Goal: Transaction & Acquisition: Purchase product/service

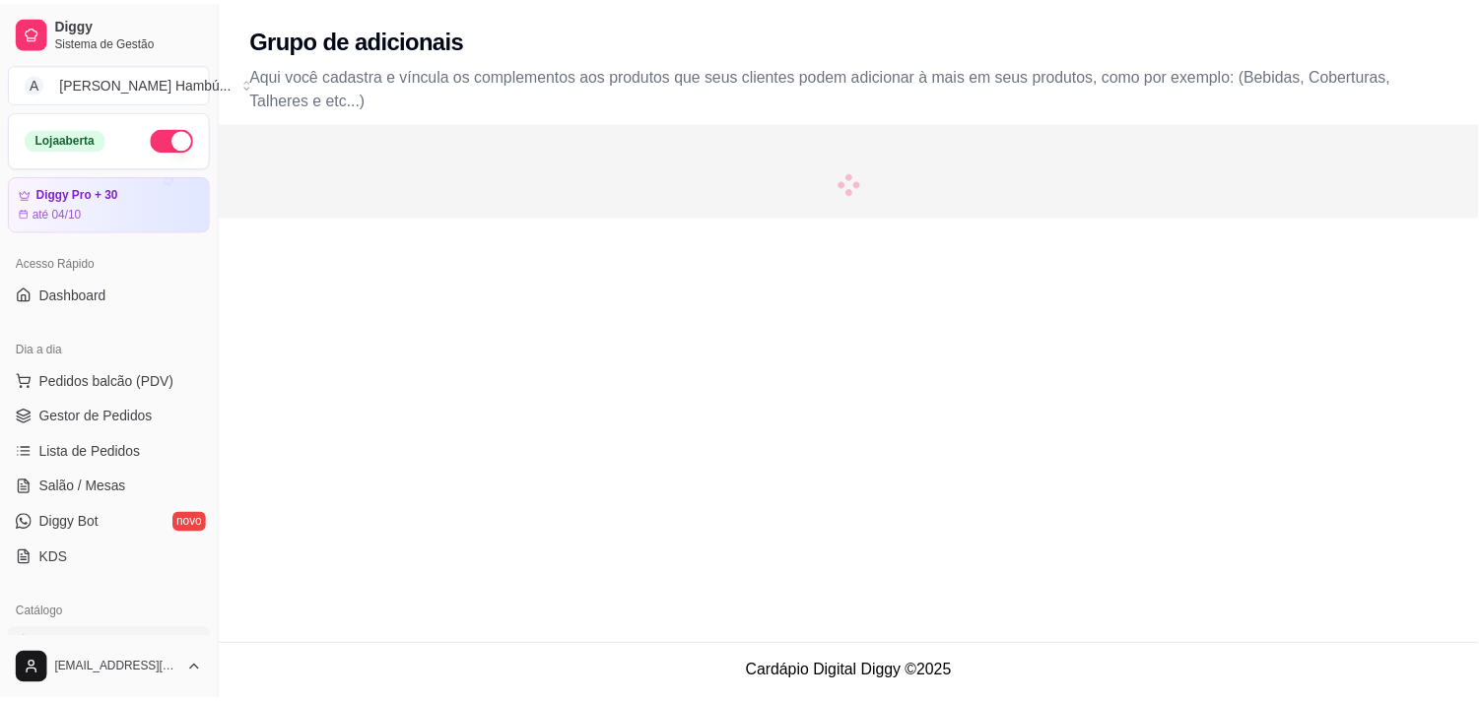
scroll to position [437, 0]
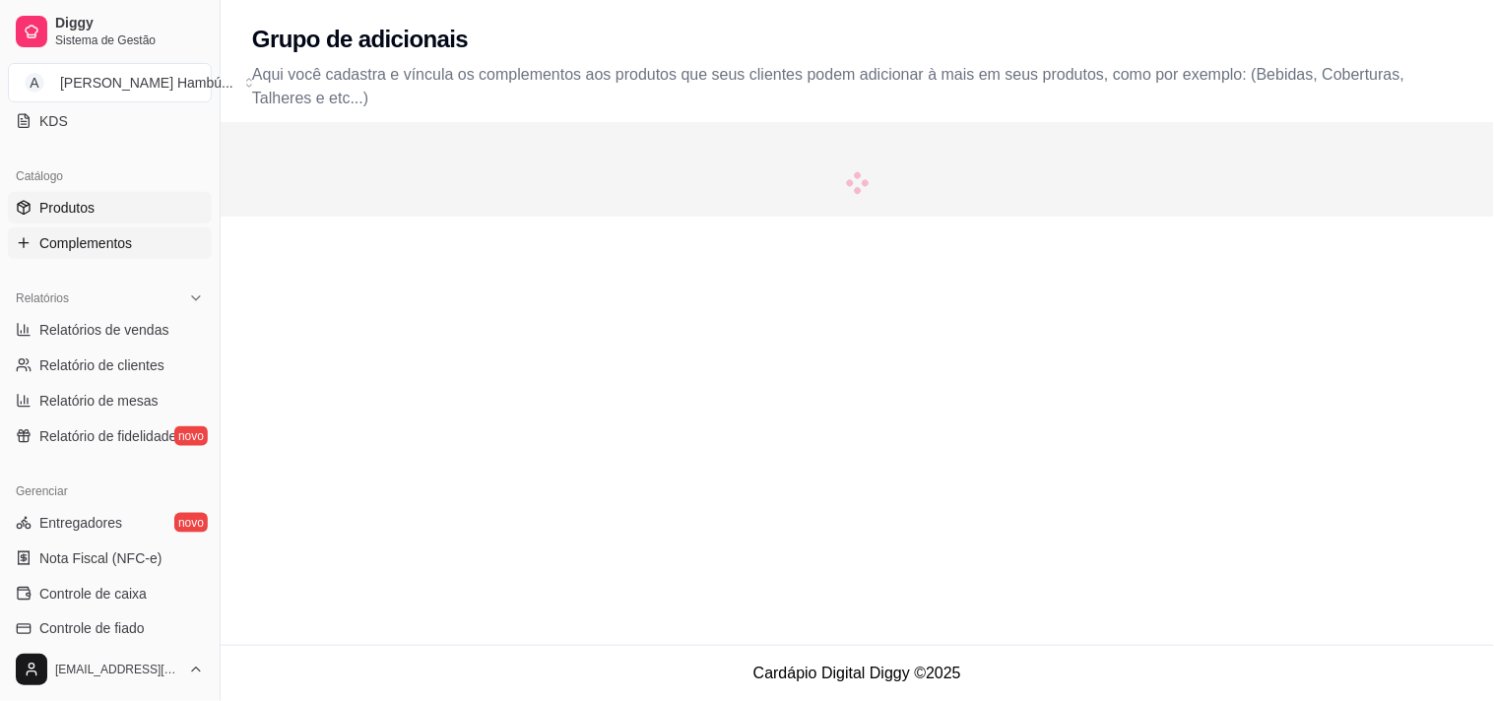
click at [84, 219] on link "Produtos" at bounding box center [110, 208] width 204 height 32
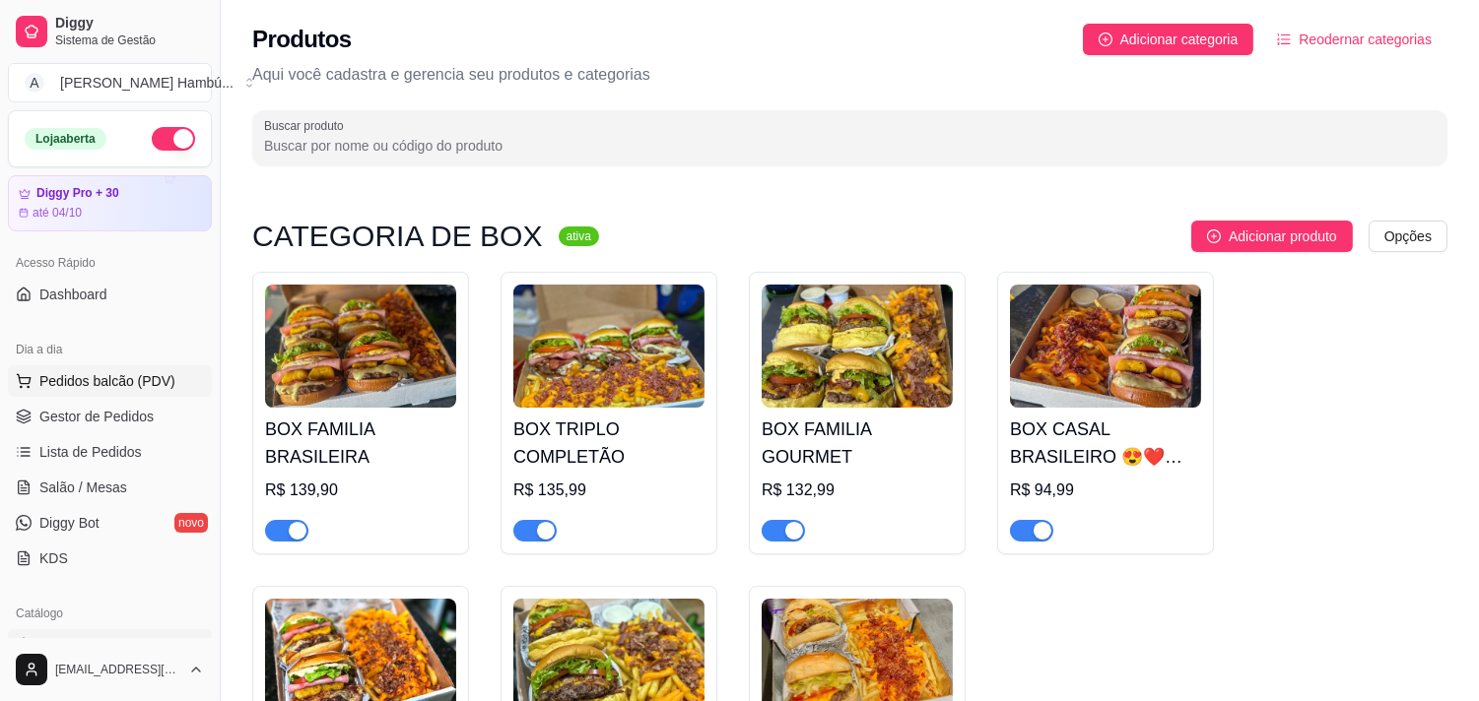
click at [100, 384] on span "Pedidos balcão (PDV)" at bounding box center [107, 381] width 136 height 20
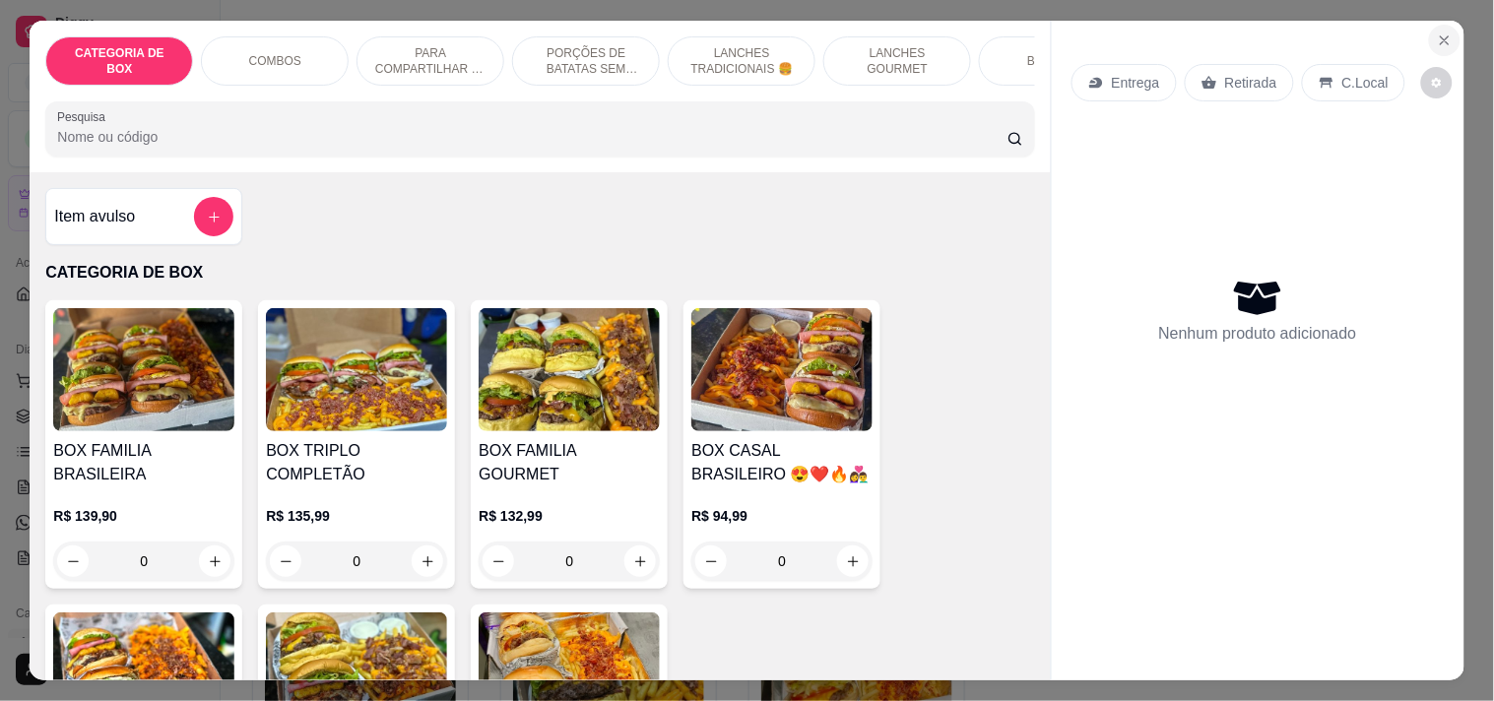
click at [1446, 28] on button "Close" at bounding box center [1445, 41] width 32 height 32
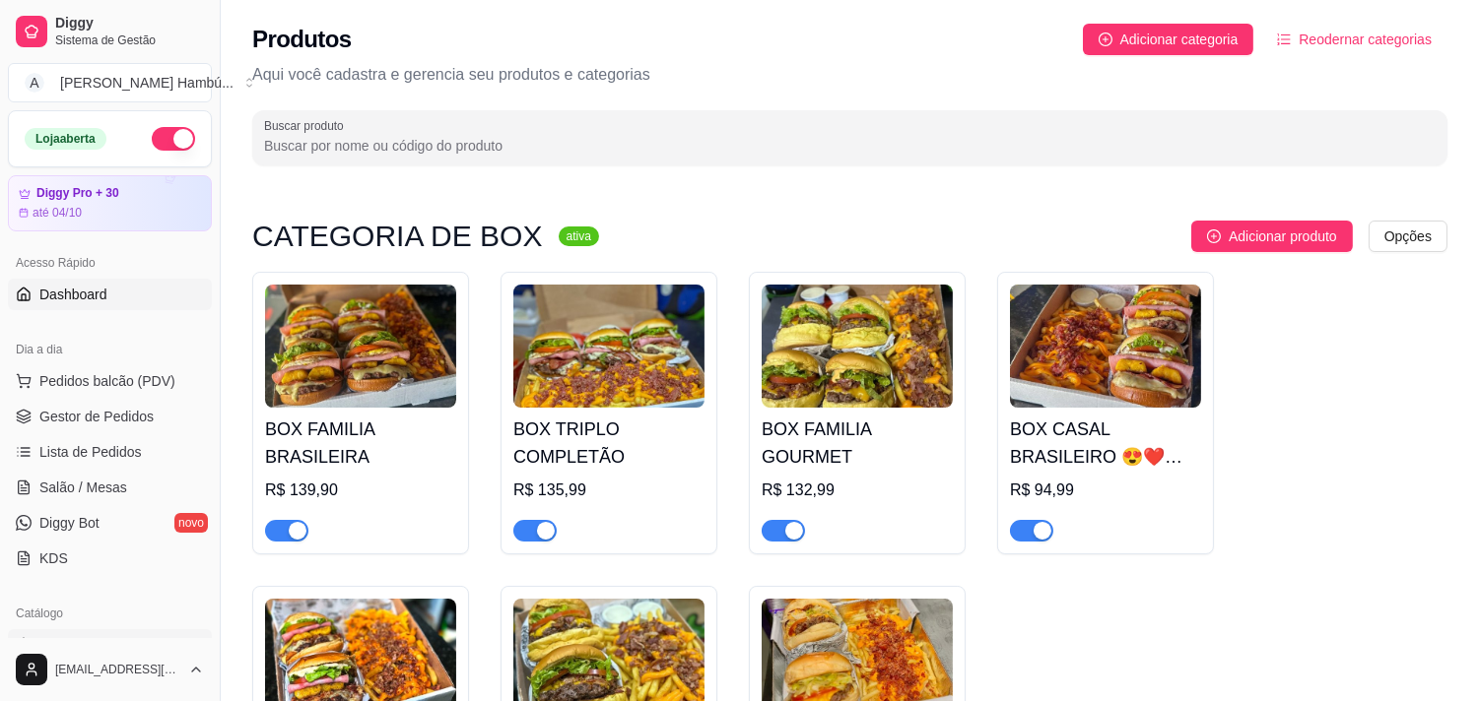
click at [108, 302] on link "Dashboard" at bounding box center [110, 295] width 204 height 32
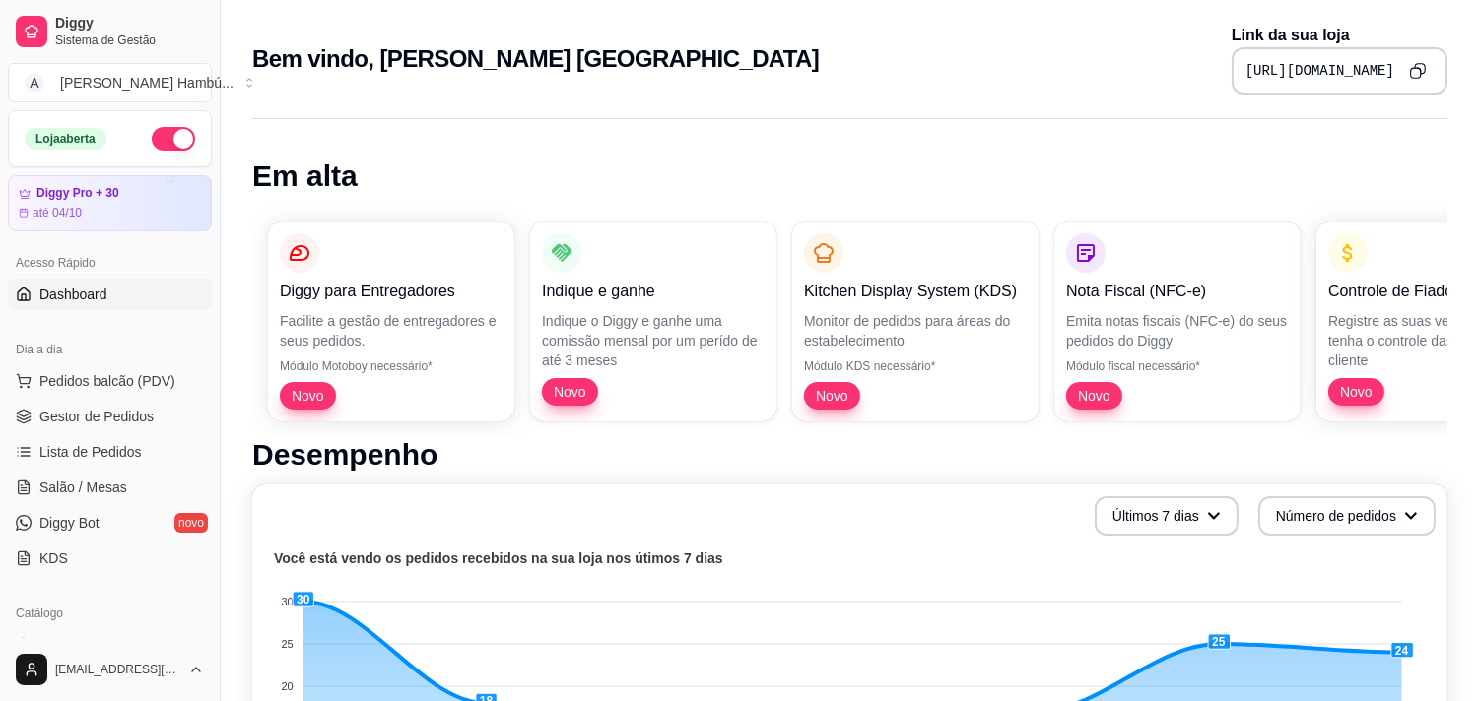
click at [1429, 69] on button "Copy to clipboard" at bounding box center [1417, 70] width 31 height 31
click at [109, 387] on span "Pedidos balcão (PDV)" at bounding box center [107, 381] width 136 height 20
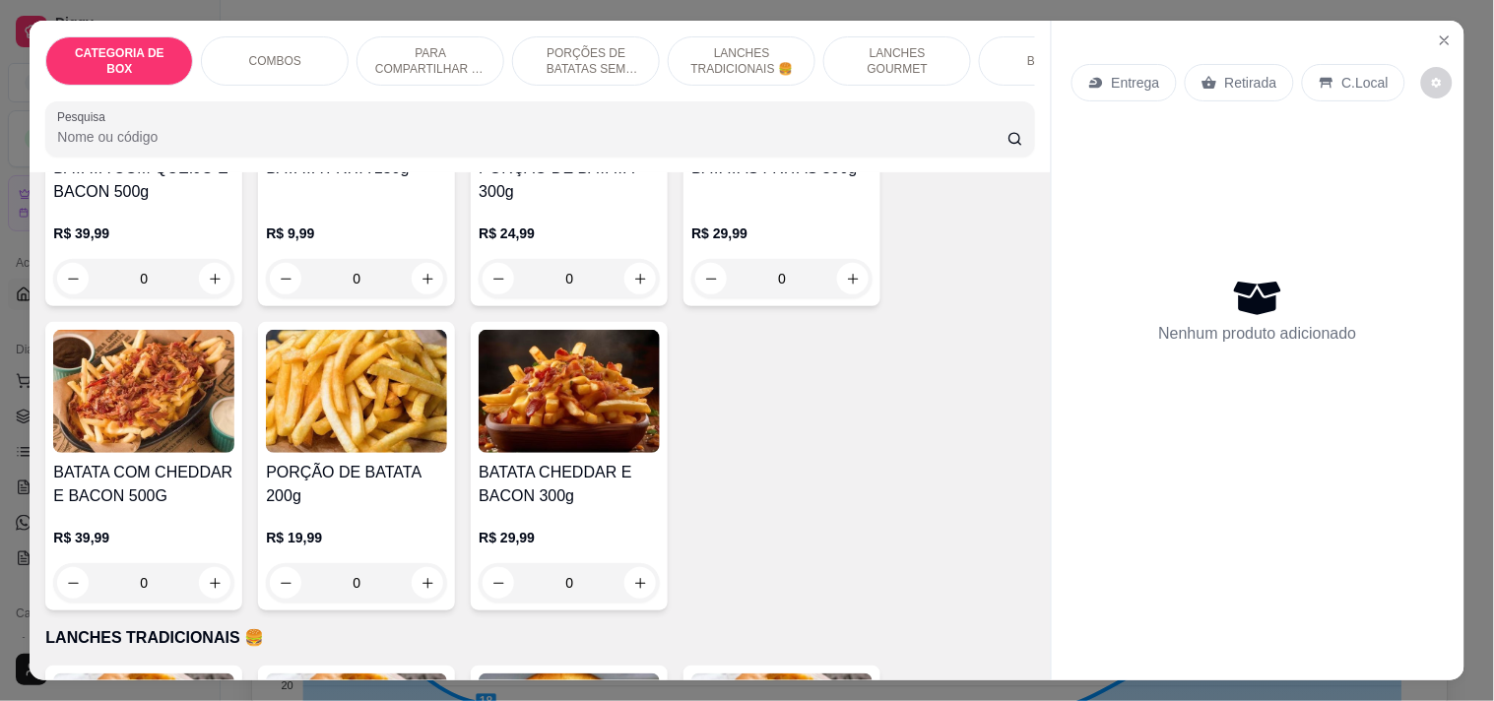
scroll to position [2517, 0]
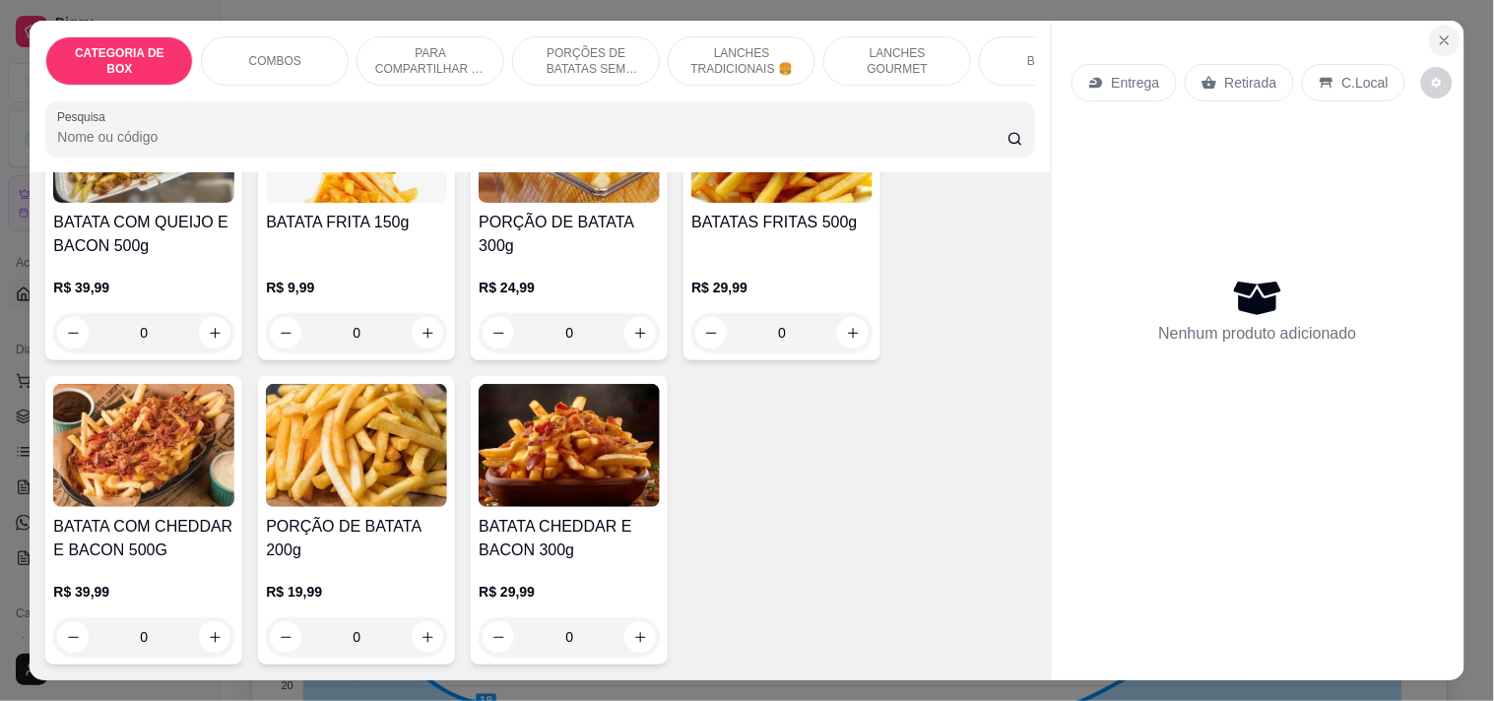
click at [1441, 33] on icon "Close" at bounding box center [1445, 41] width 16 height 16
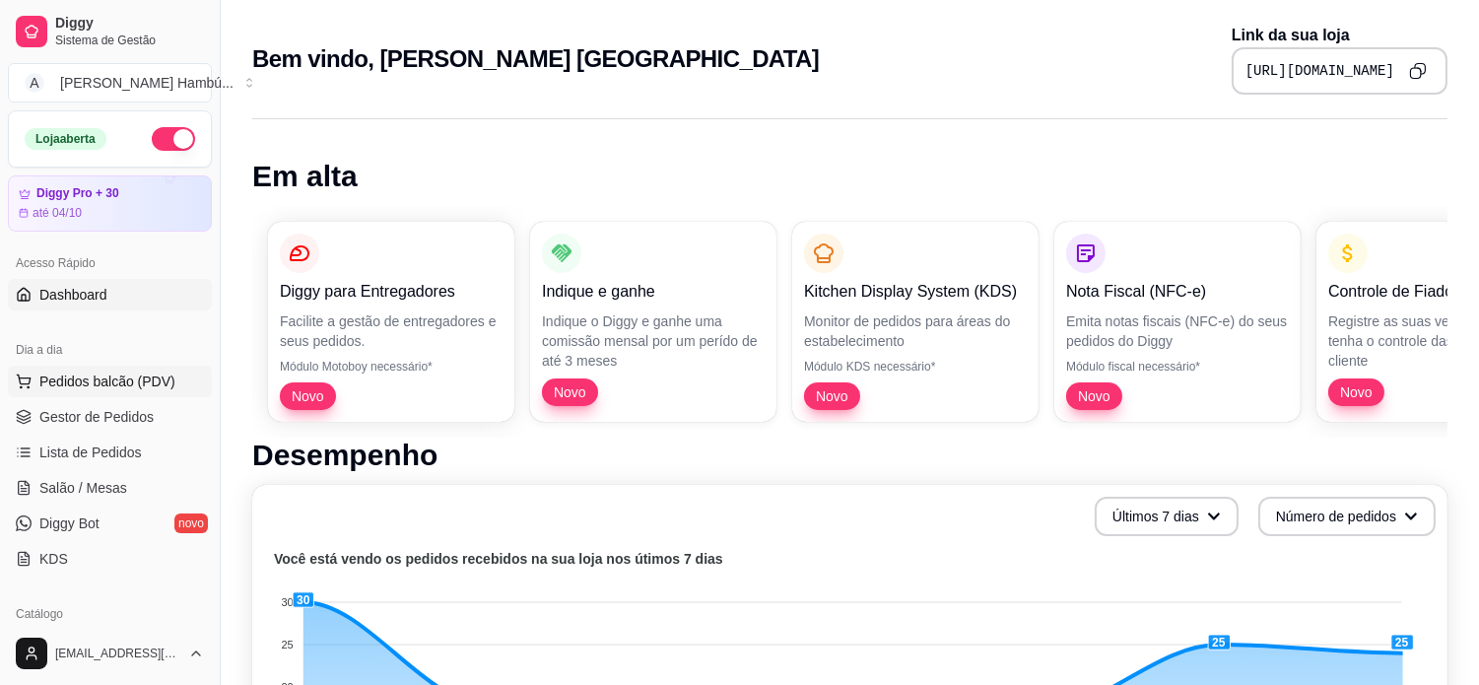
click at [109, 379] on span "Pedidos balcão (PDV)" at bounding box center [107, 381] width 136 height 20
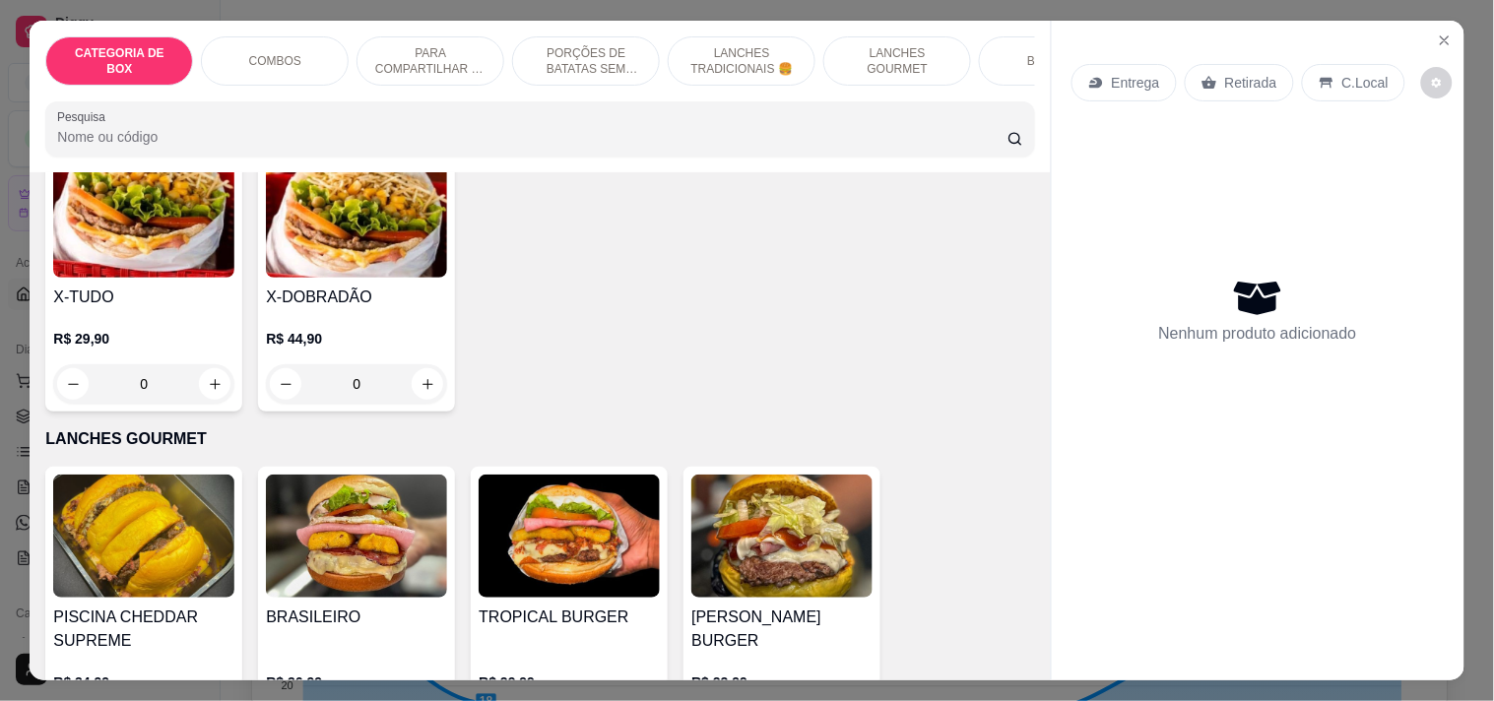
scroll to position [3502, 0]
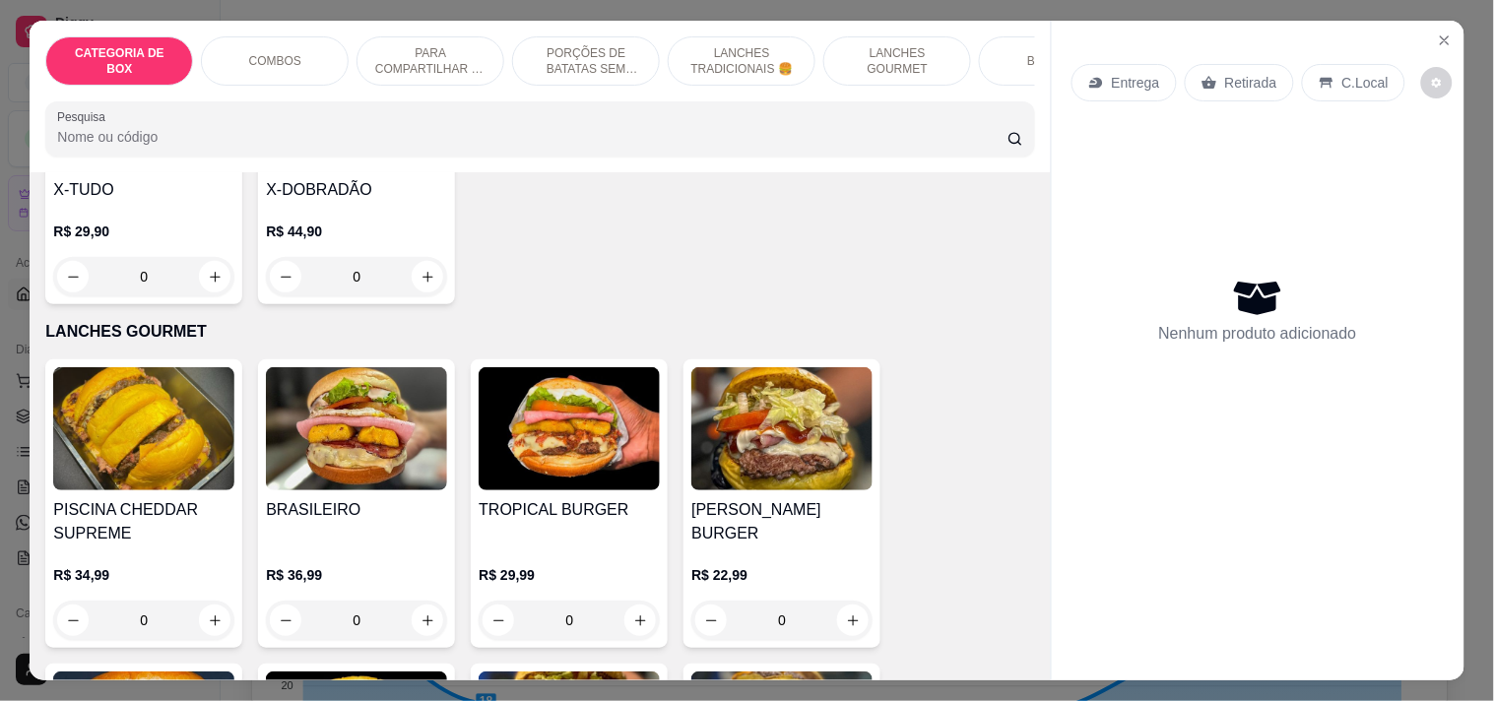
click at [364, 440] on img at bounding box center [356, 428] width 181 height 123
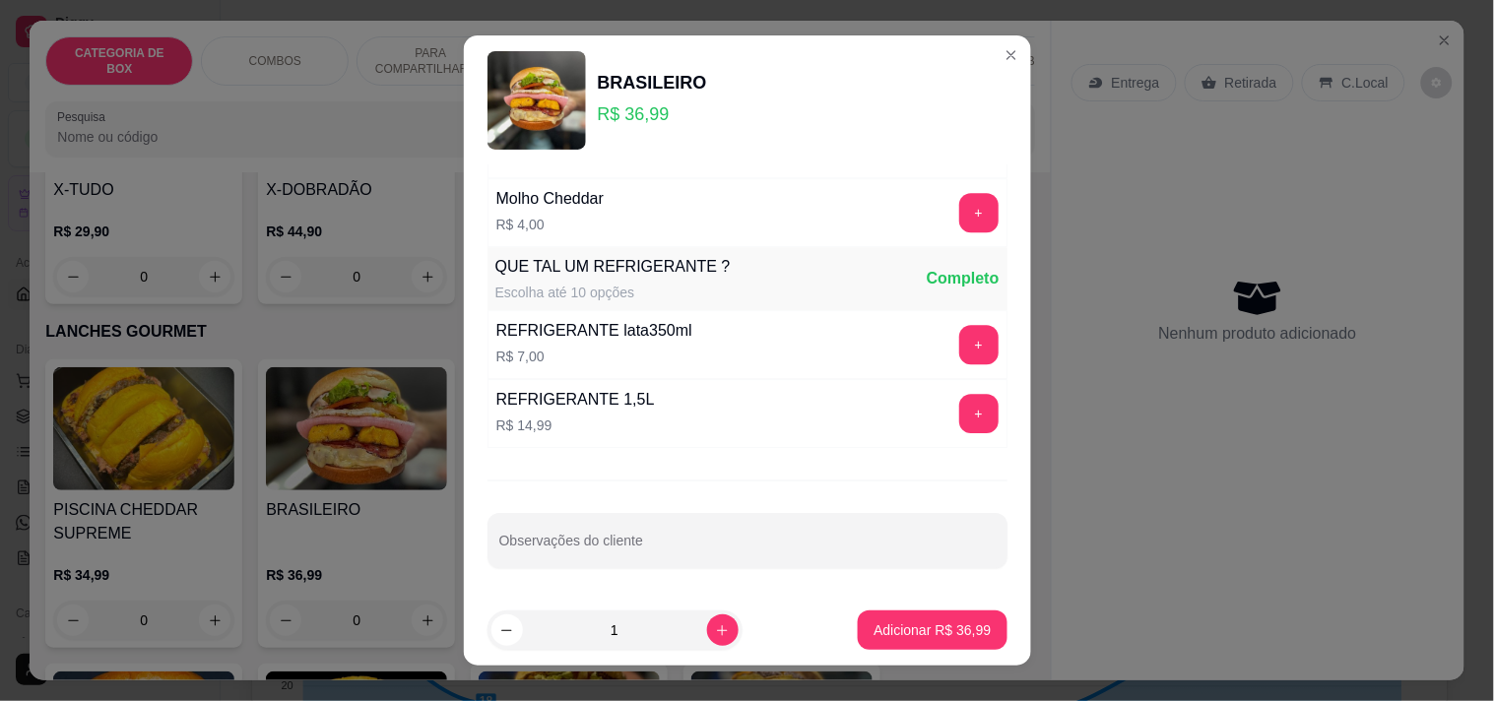
scroll to position [0, 0]
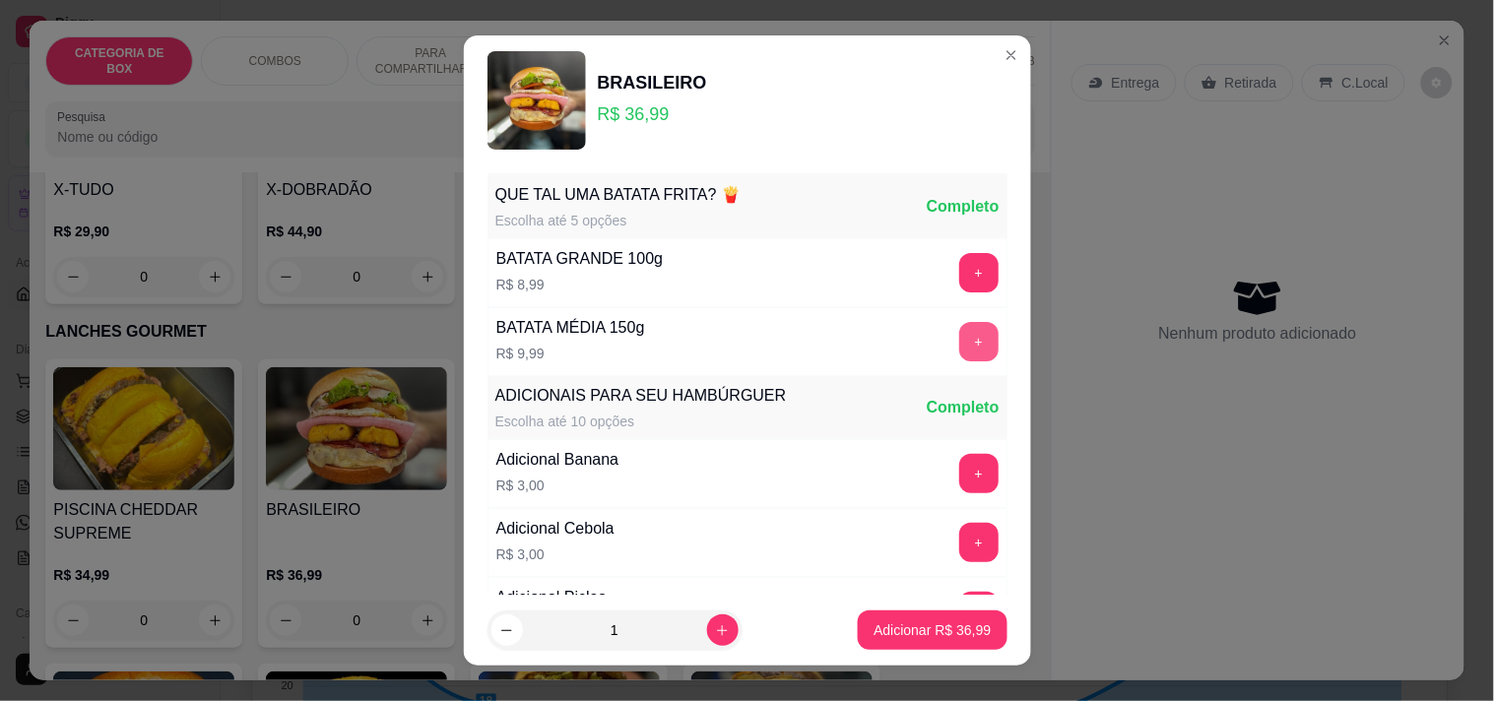
click at [959, 343] on button "+" at bounding box center [978, 341] width 39 height 39
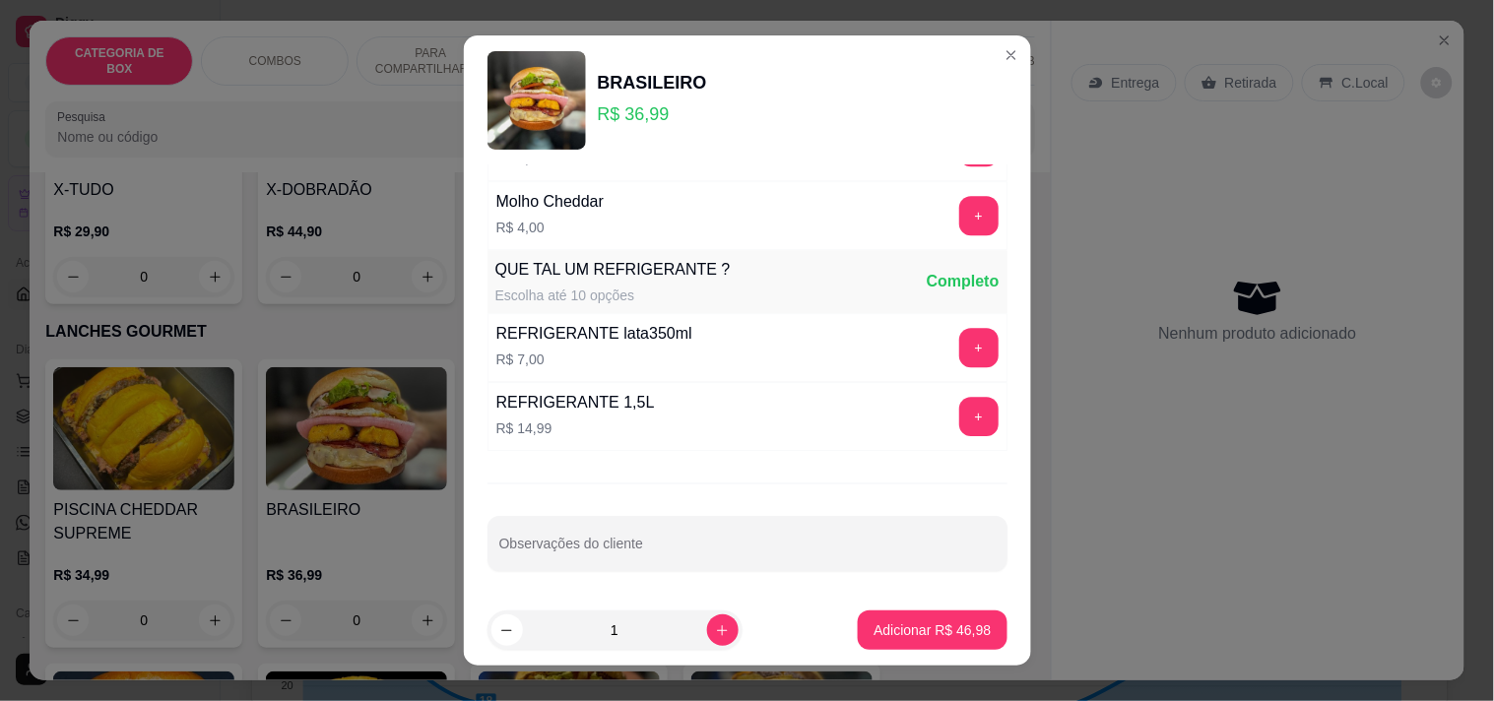
scroll to position [1431, 0]
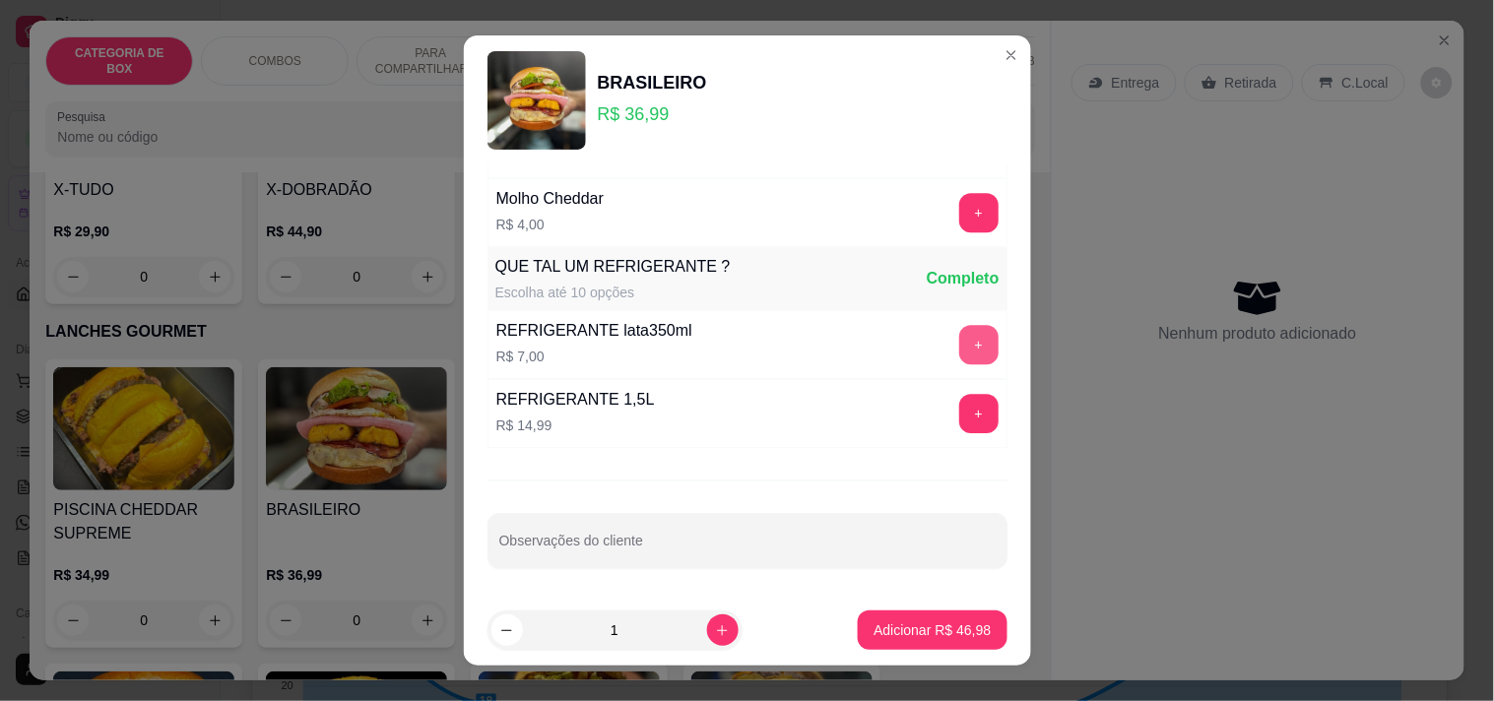
click at [959, 352] on button "+" at bounding box center [978, 344] width 39 height 39
click at [919, 628] on p "Adicionar R$ 53,98" at bounding box center [933, 631] width 114 height 19
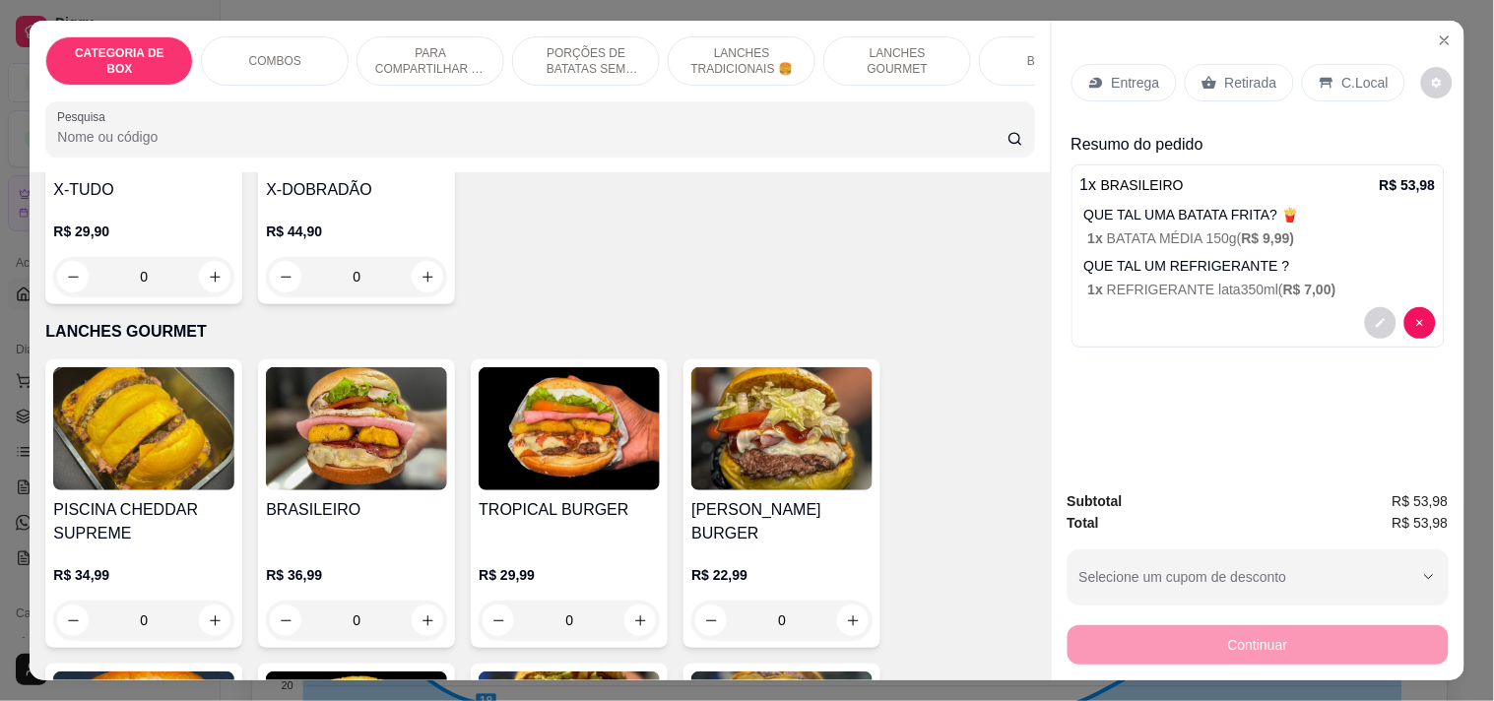
click at [1130, 73] on p "Entrega" at bounding box center [1136, 83] width 48 height 20
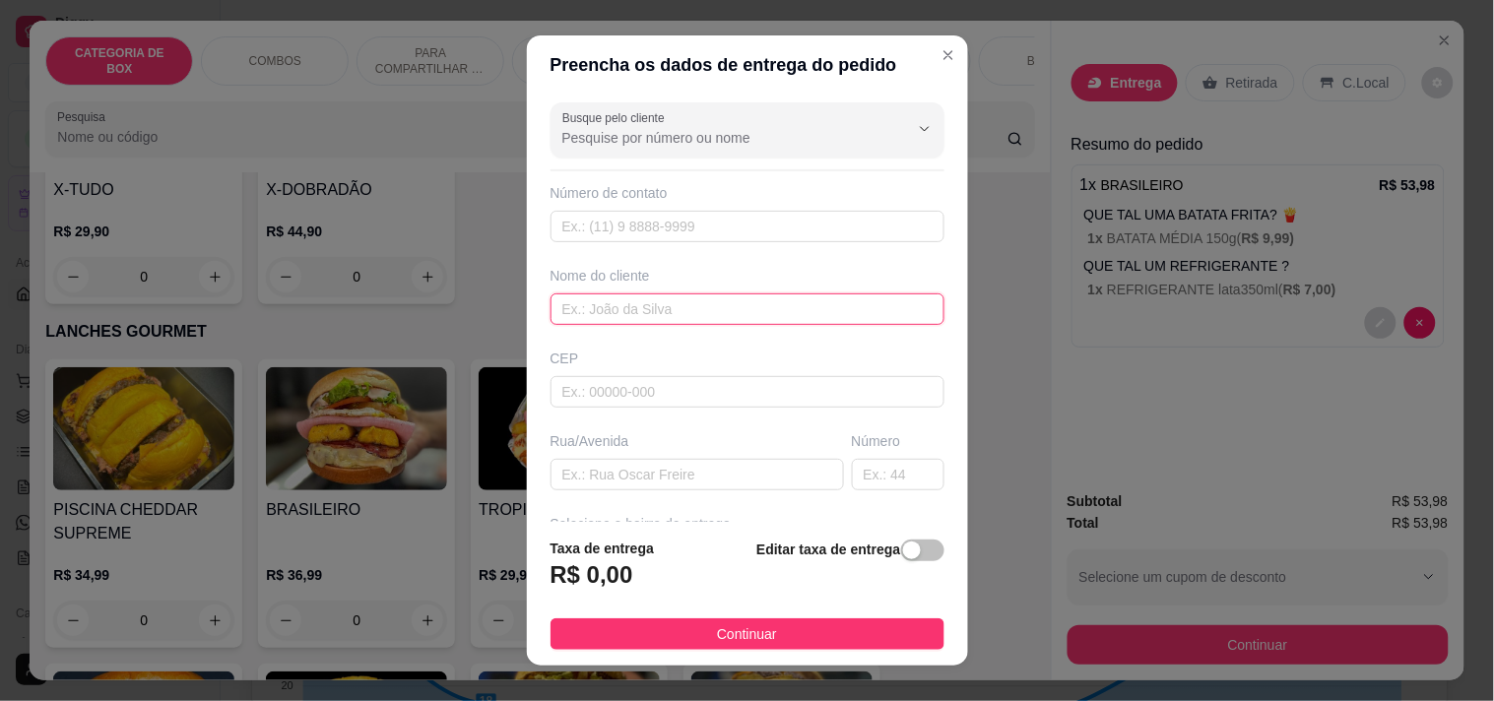
click at [693, 311] on input "text" at bounding box center [748, 310] width 394 height 32
type input "[PERSON_NAME]"
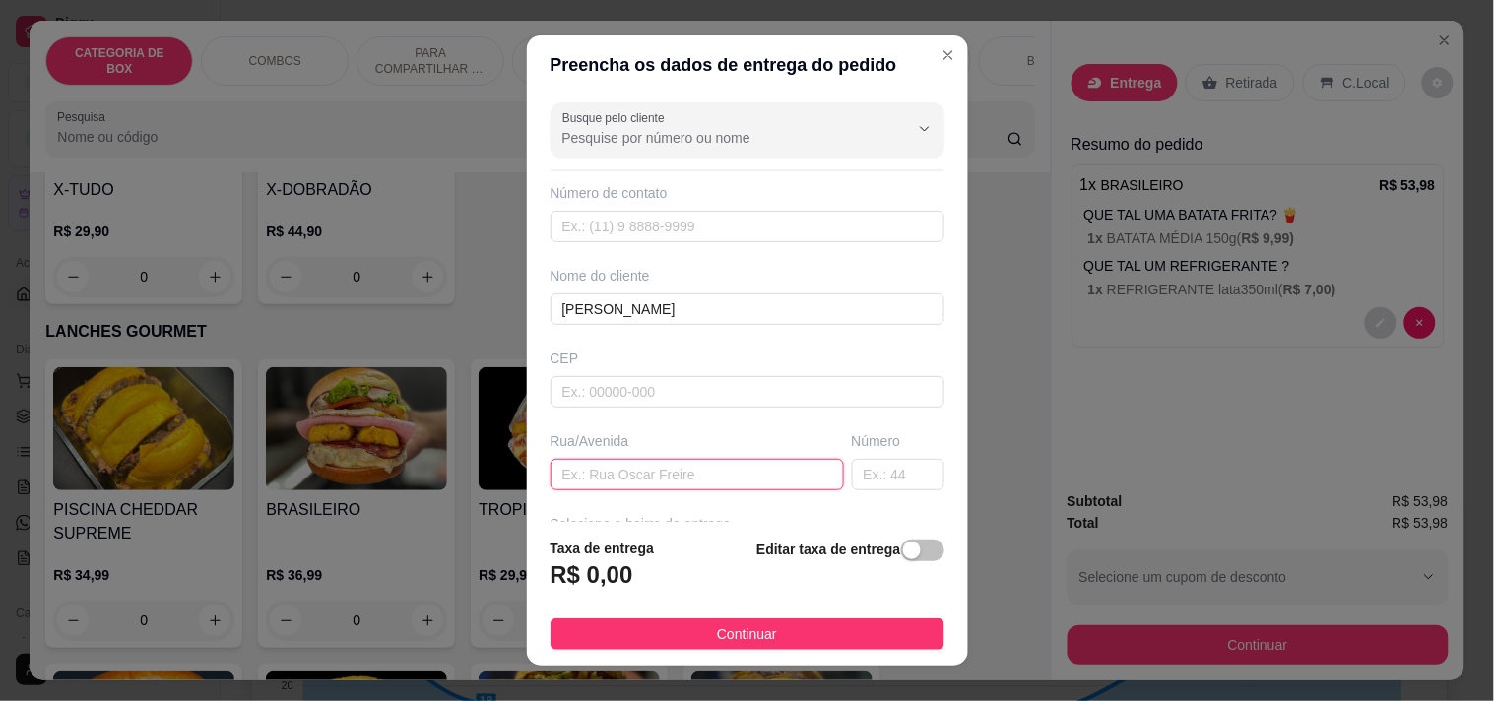
click at [663, 480] on input "text" at bounding box center [698, 475] width 294 height 32
type input "SANTO ANOTNIO"
click at [889, 476] on input "text" at bounding box center [898, 475] width 93 height 32
type input "65"
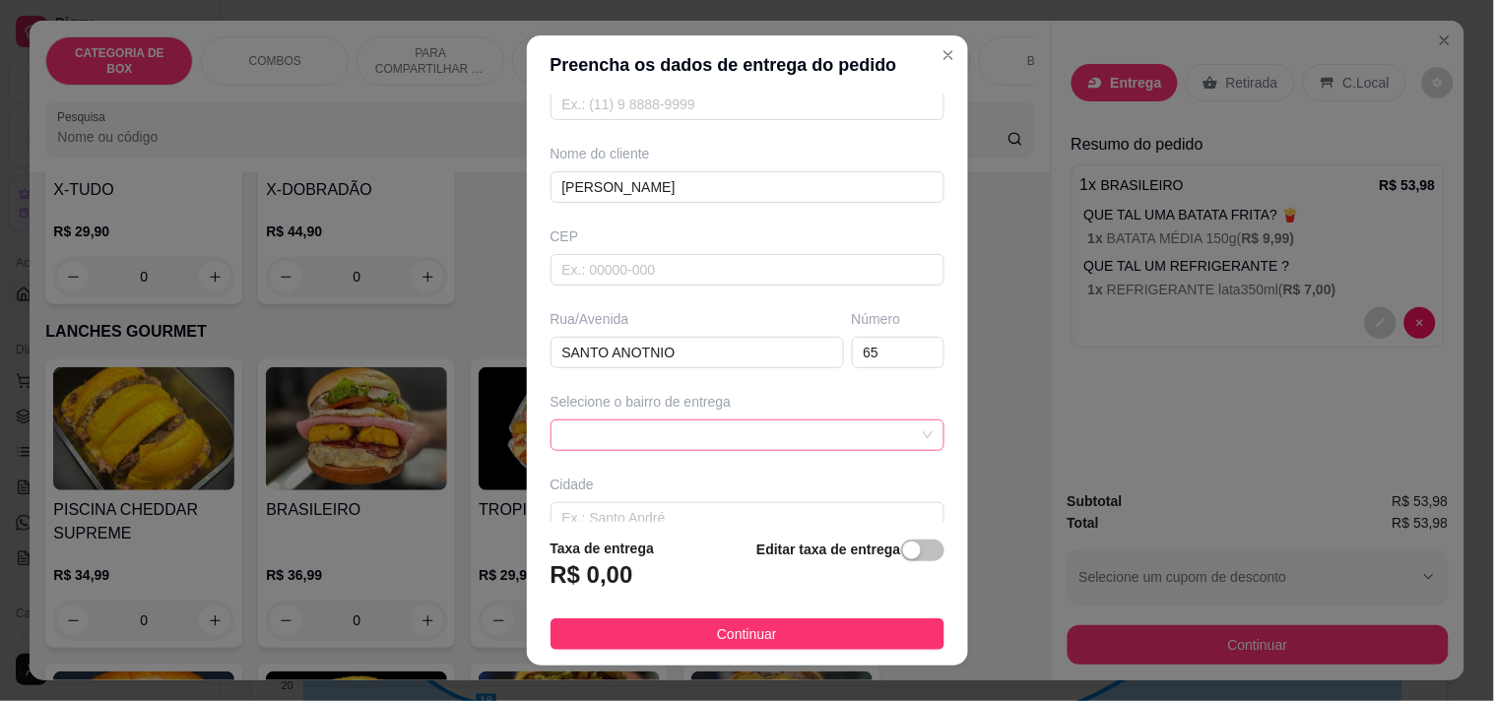
scroll to position [134, 0]
click at [798, 431] on span at bounding box center [747, 424] width 370 height 30
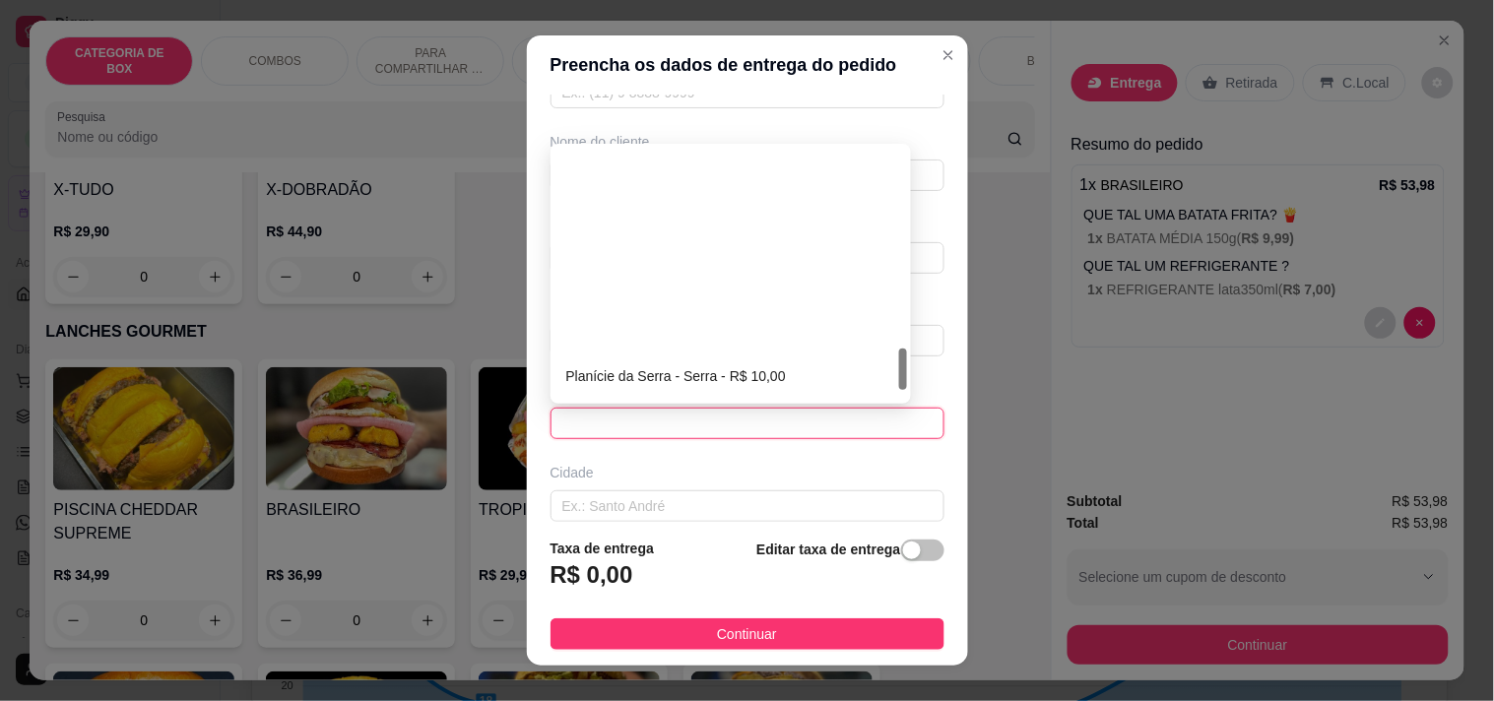
scroll to position [1261, 0]
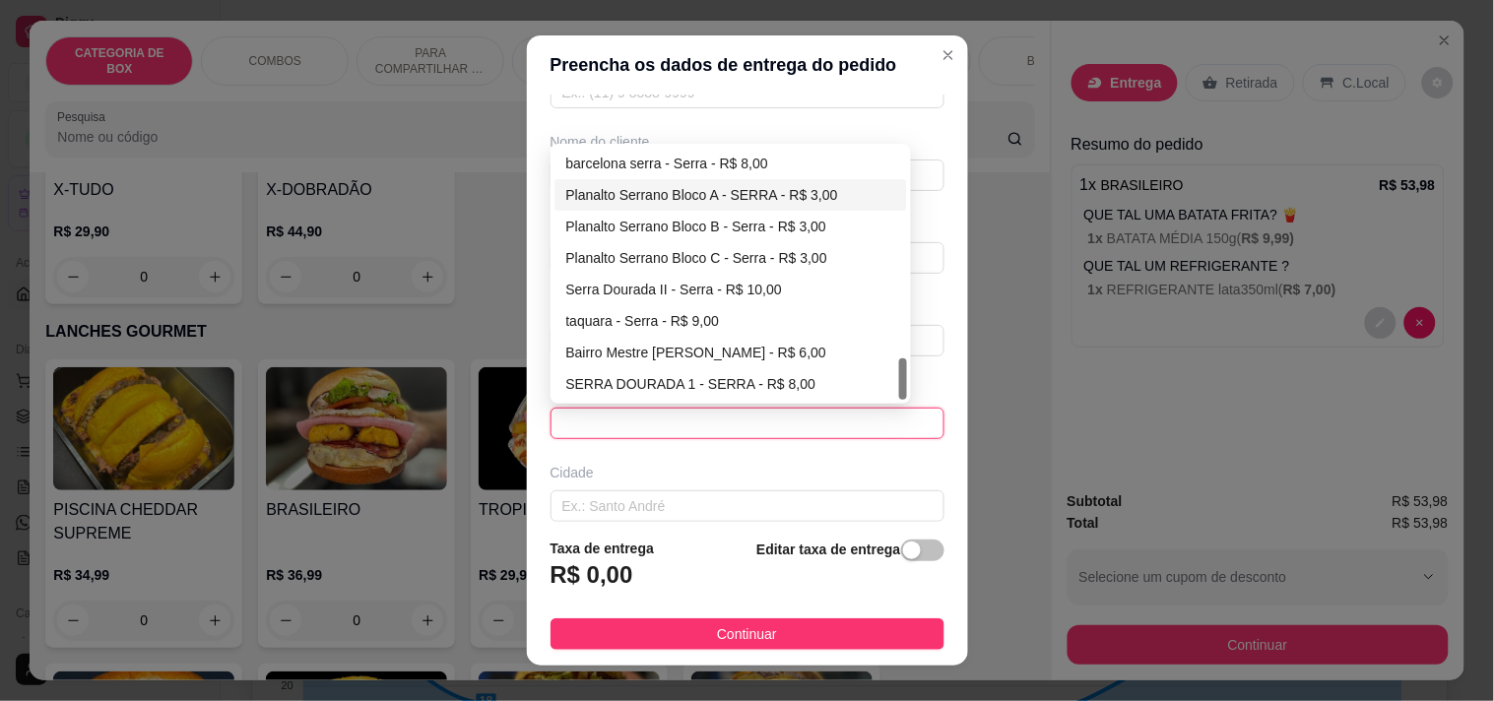
click at [731, 201] on div "Planalto Serrano Bloco A - SERRA - R$ 3,00" at bounding box center [731, 195] width 330 height 22
type input "SERRA"
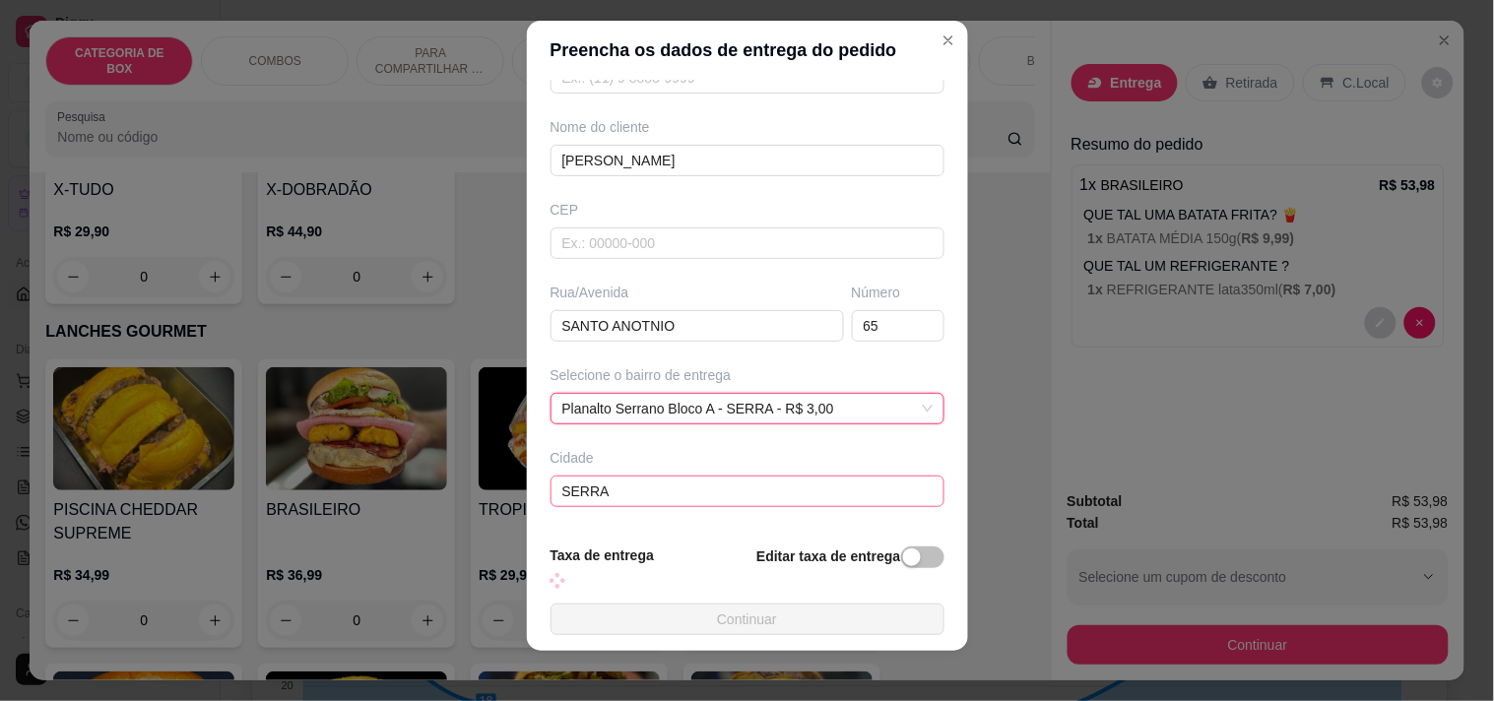
scroll to position [28, 0]
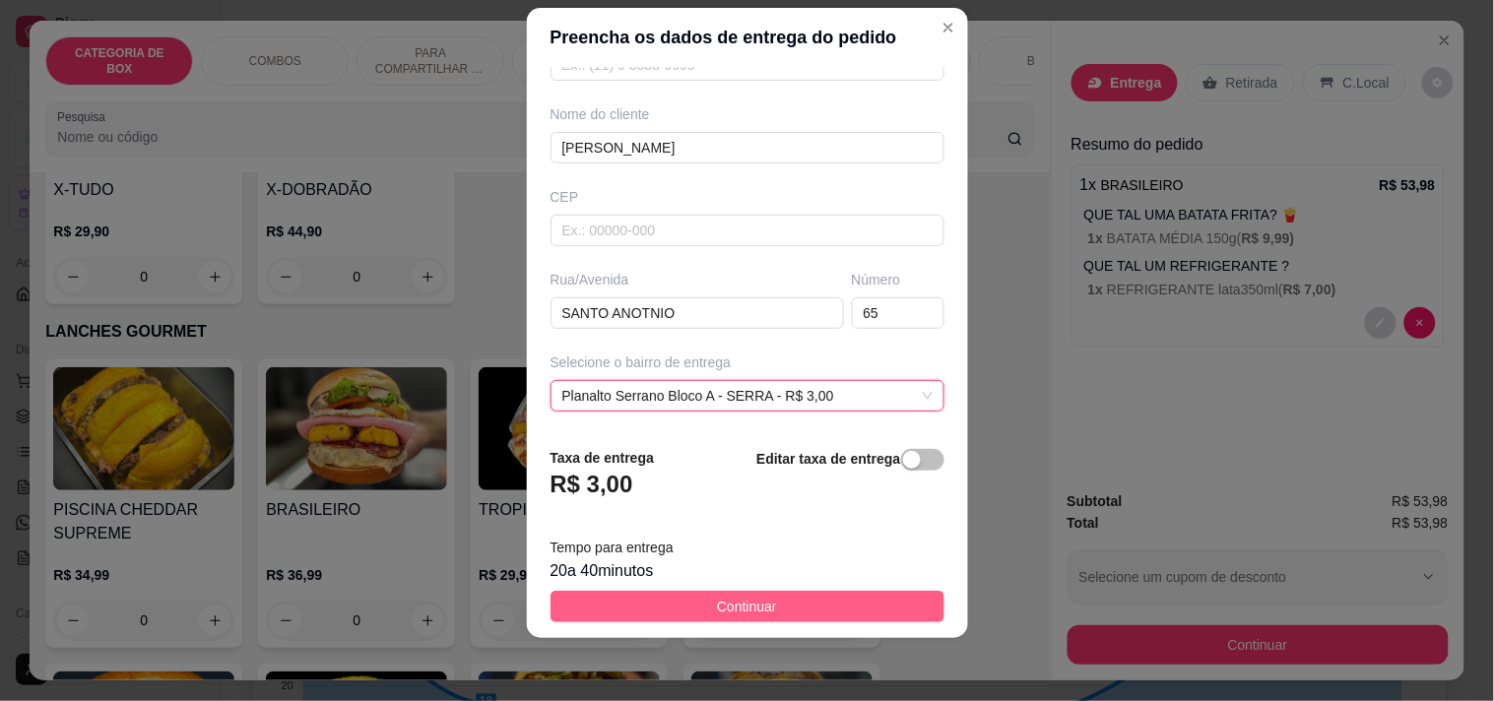
click at [742, 607] on span "Continuar" at bounding box center [747, 607] width 60 height 22
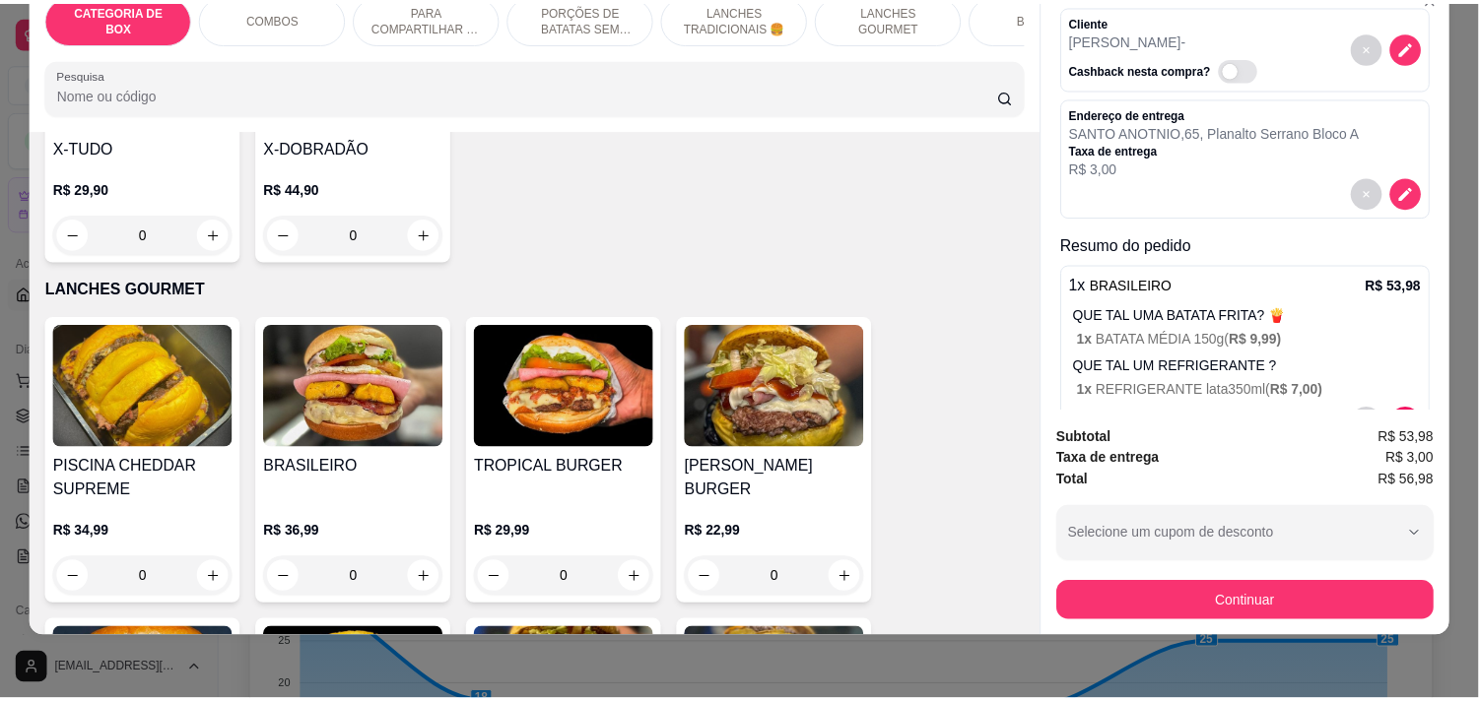
scroll to position [0, 0]
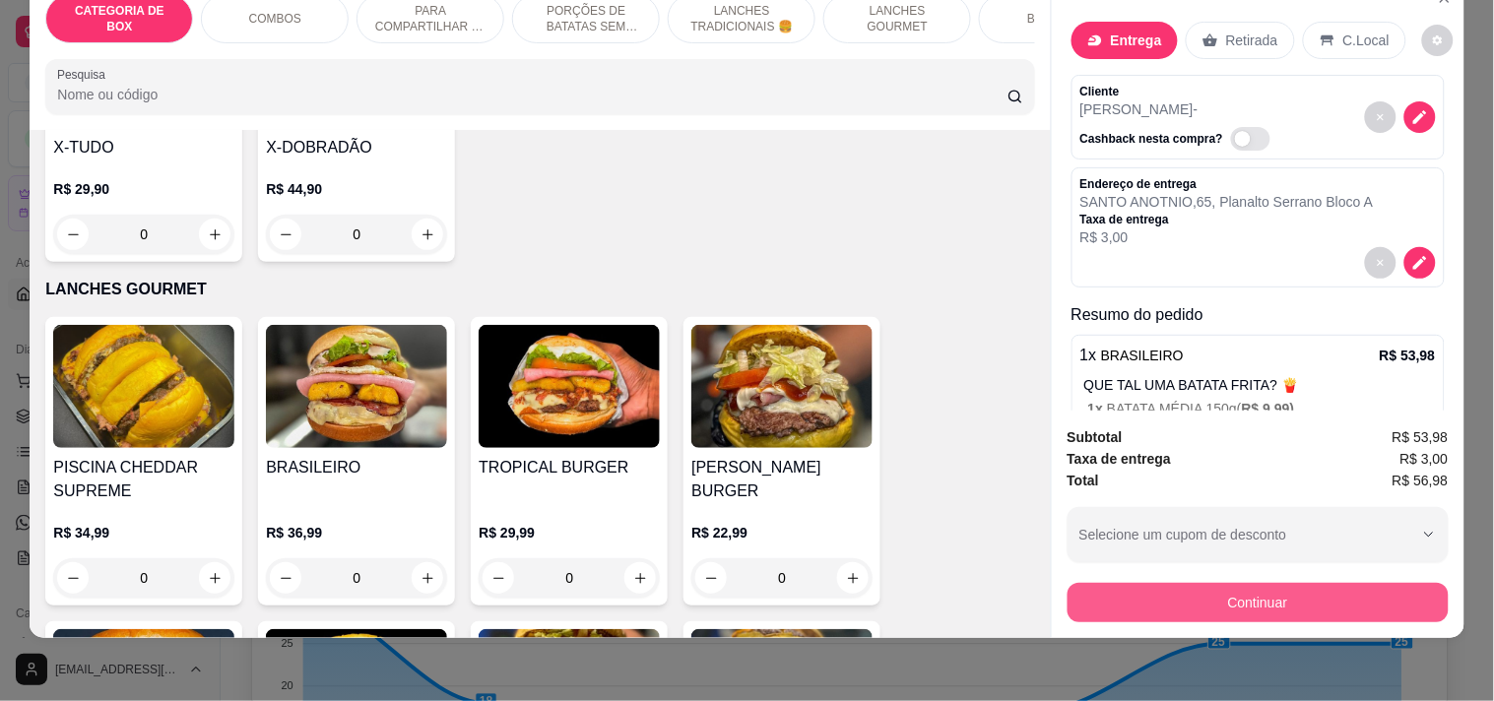
click at [1241, 593] on button "Continuar" at bounding box center [1258, 602] width 381 height 39
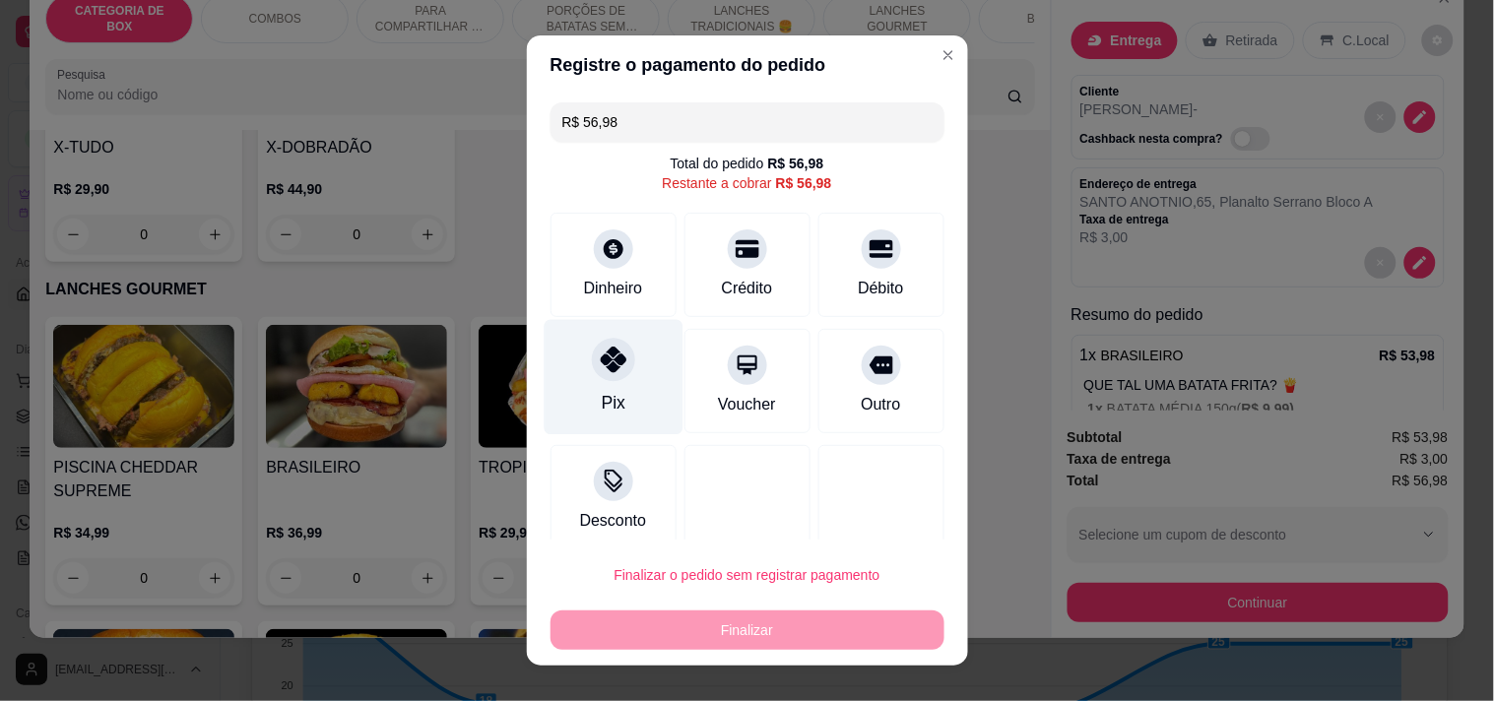
click at [608, 382] on div "Pix" at bounding box center [613, 376] width 139 height 115
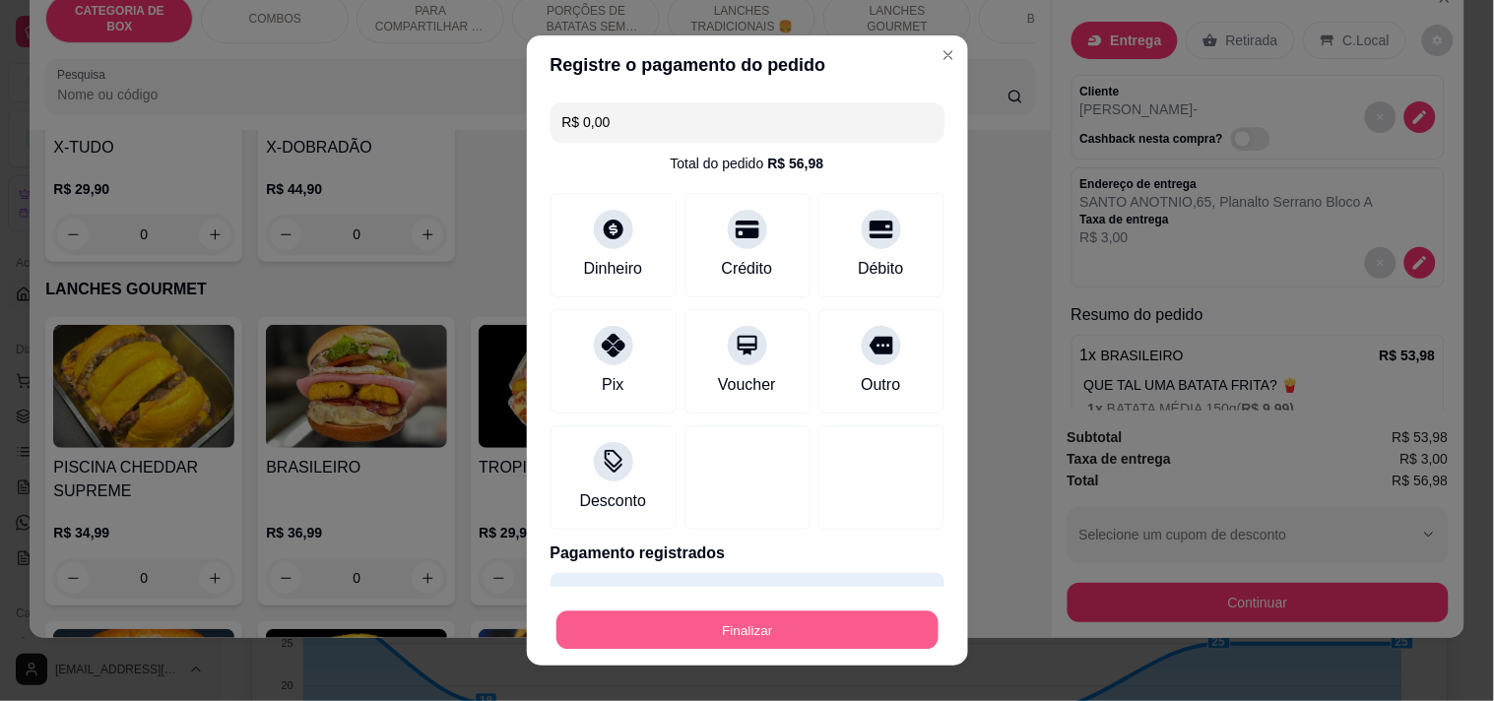
click at [674, 626] on button "Finalizar" at bounding box center [748, 631] width 382 height 38
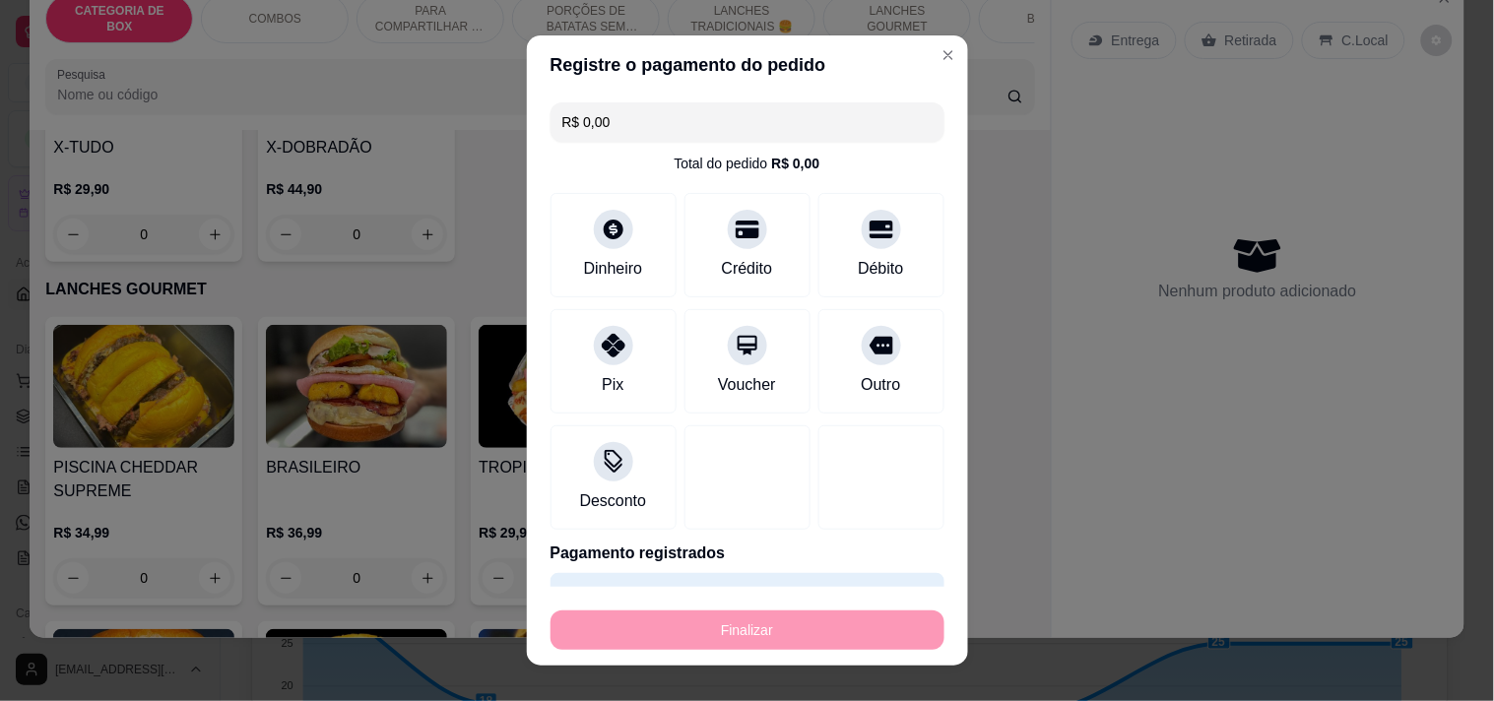
type input "-R$ 56,98"
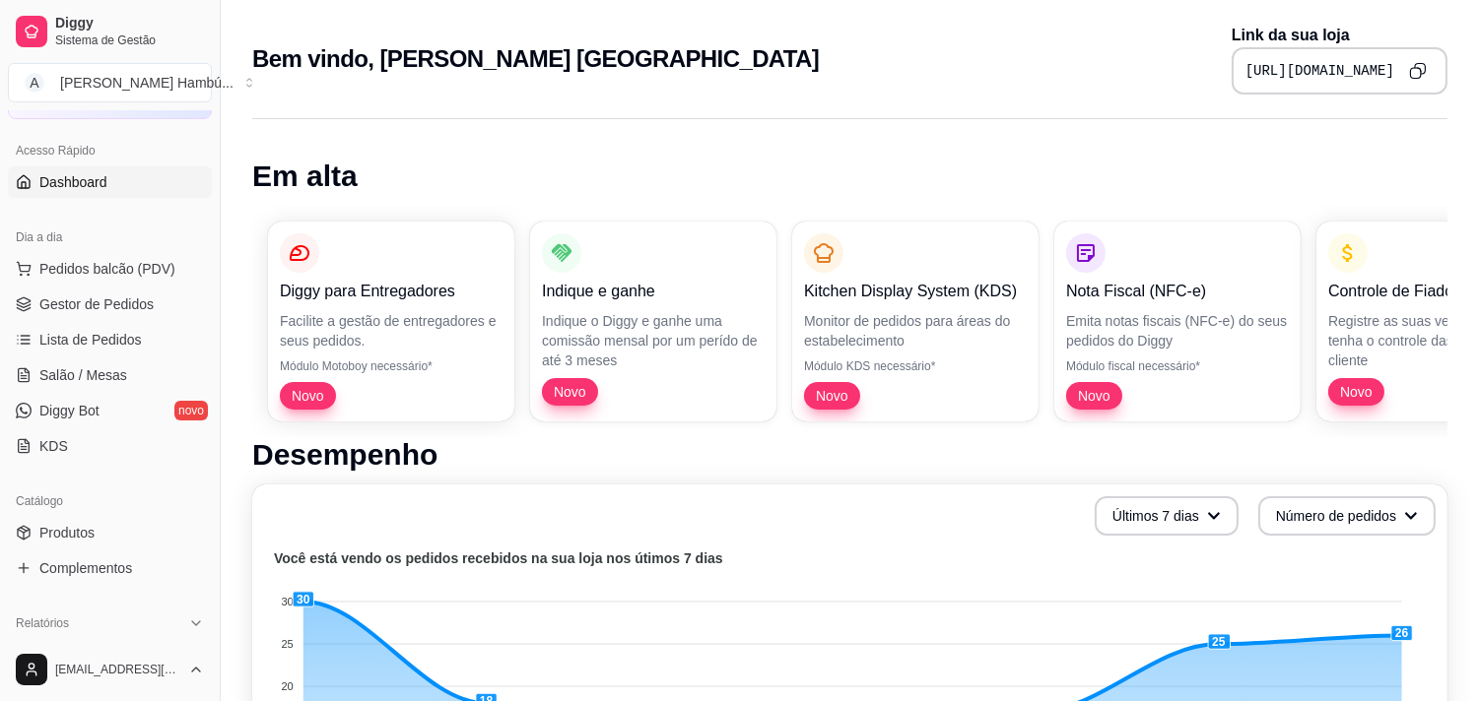
scroll to position [219, 0]
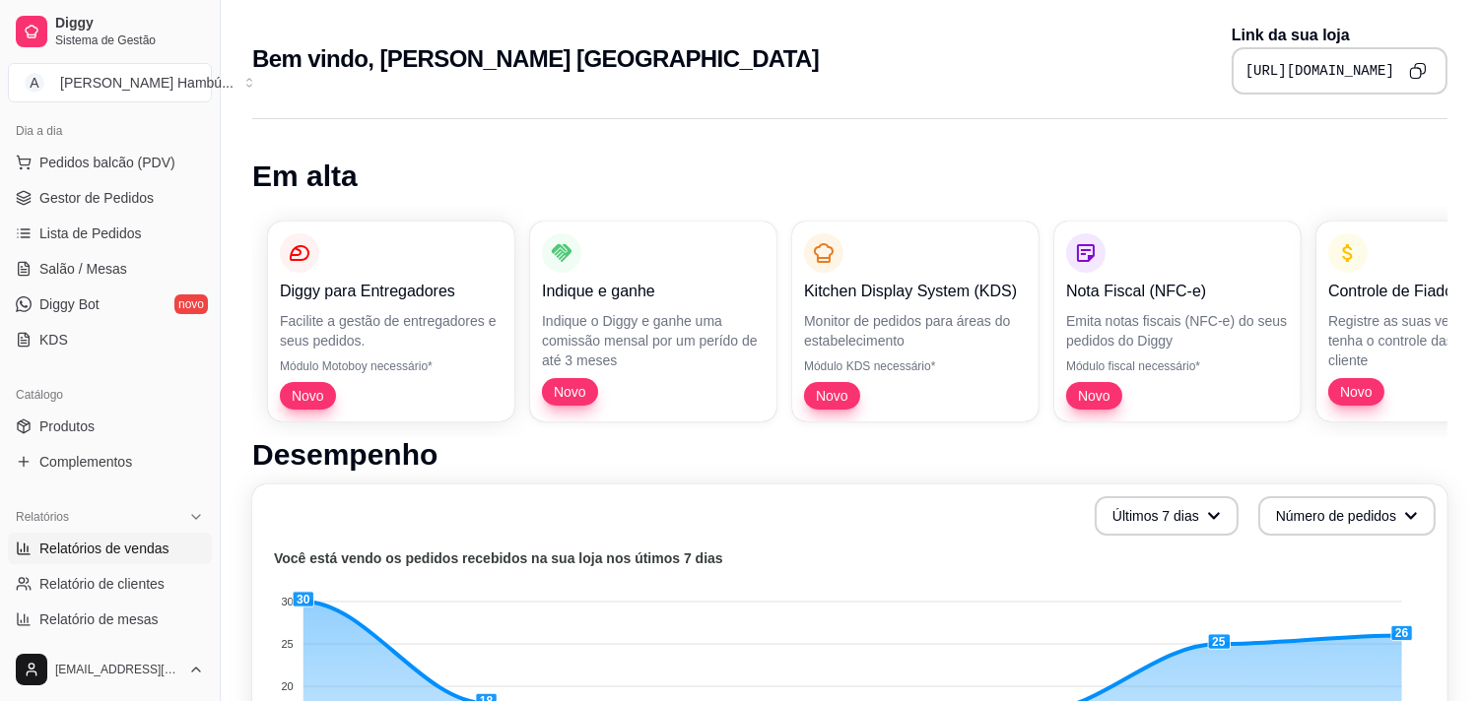
click at [128, 554] on span "Relatórios de vendas" at bounding box center [104, 549] width 130 height 20
select select "ALL"
select select "0"
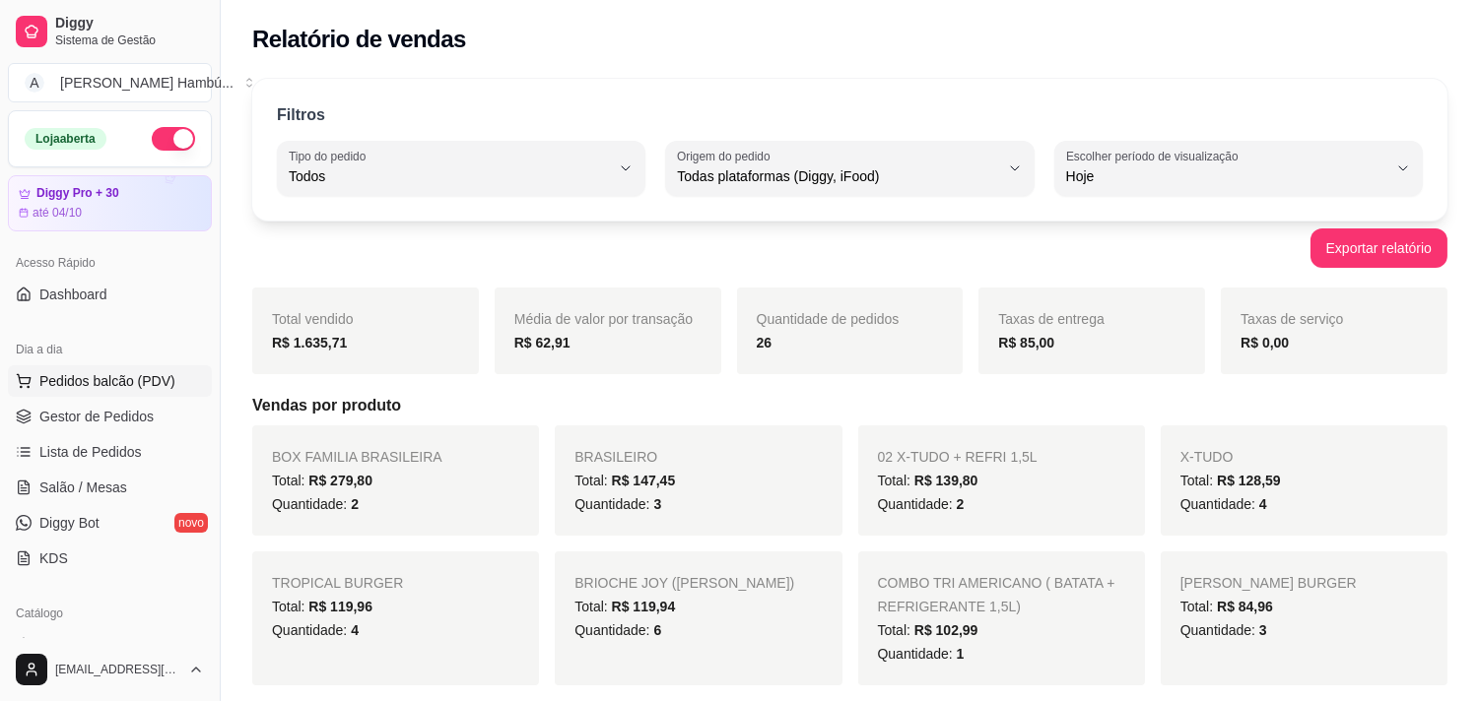
click at [123, 391] on button "Pedidos balcão (PDV)" at bounding box center [110, 381] width 204 height 32
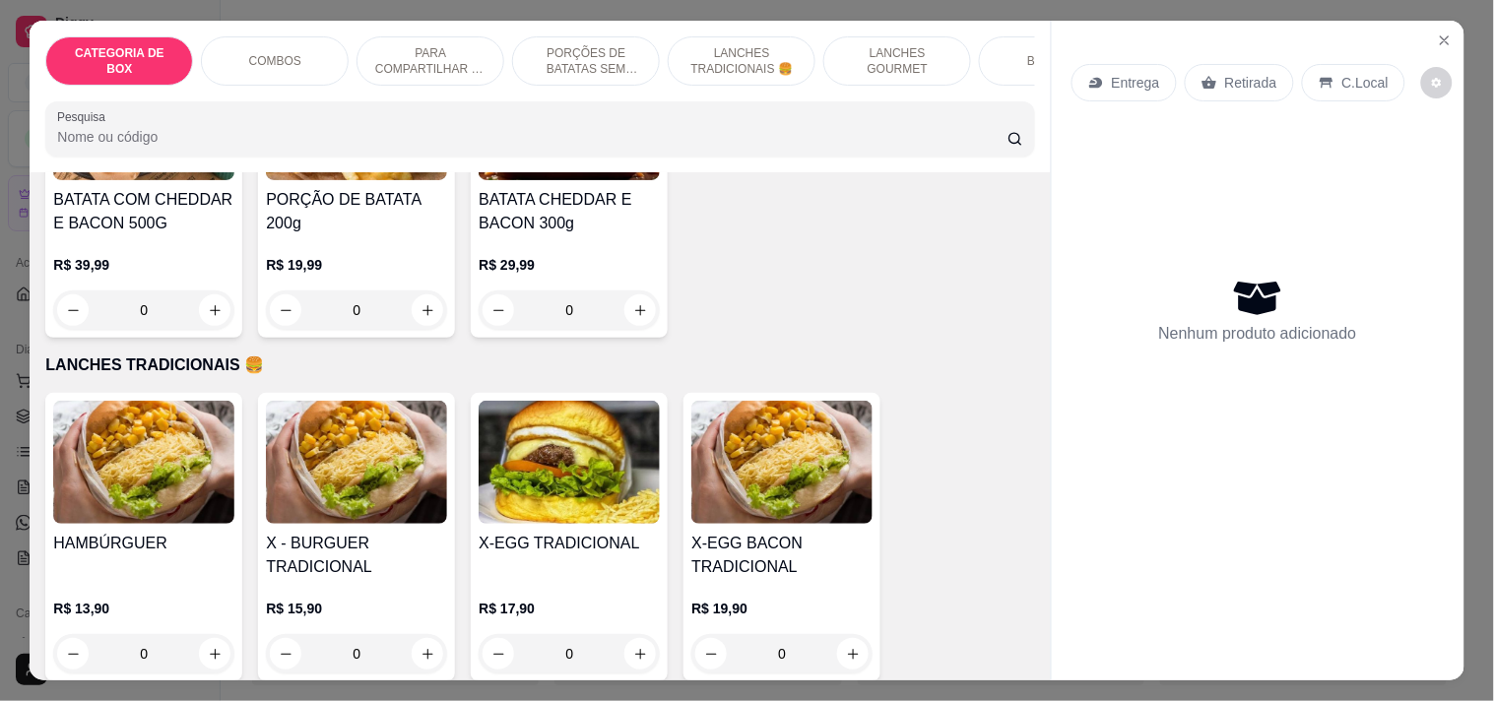
scroll to position [2845, 0]
click at [379, 555] on h4 "X - BURGUER TRADICIONAL" at bounding box center [356, 554] width 181 height 47
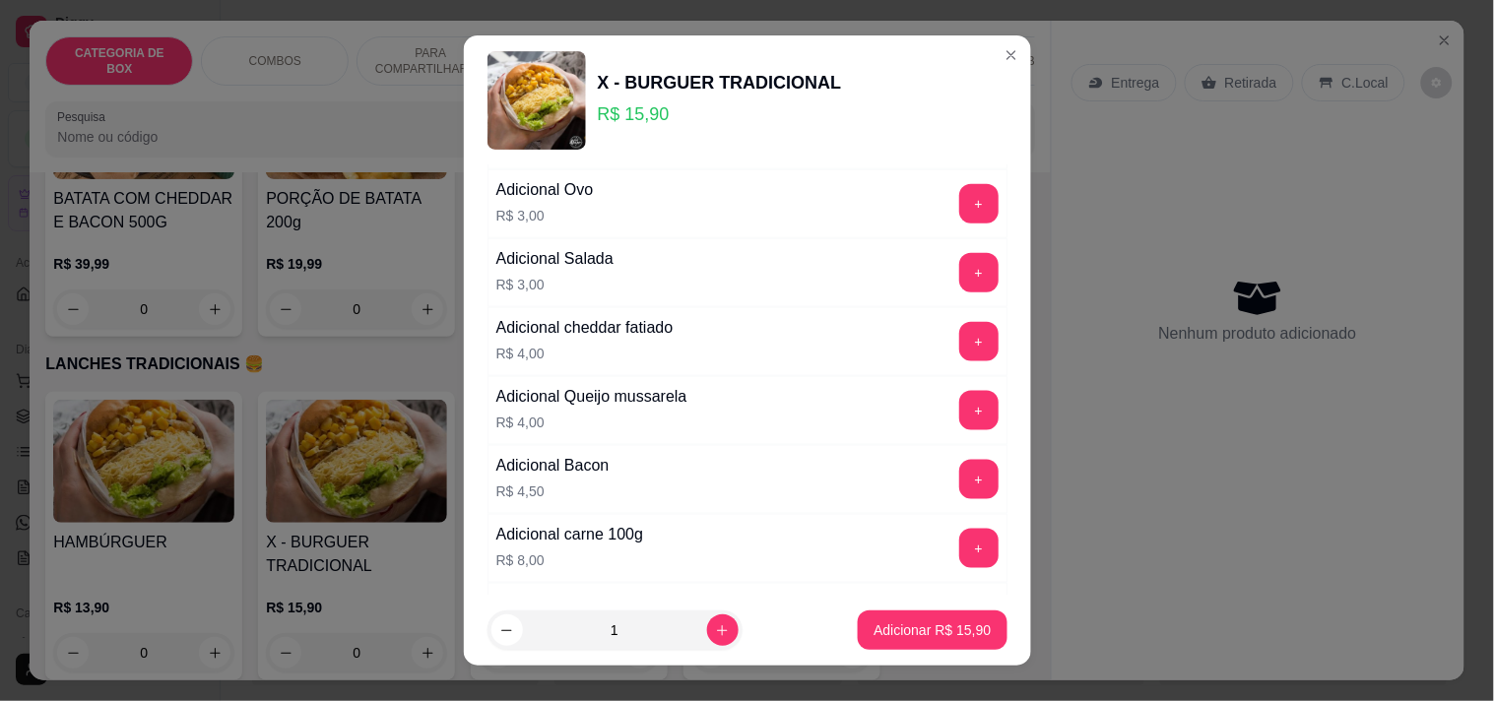
scroll to position [547, 0]
